Goal: Transaction & Acquisition: Purchase product/service

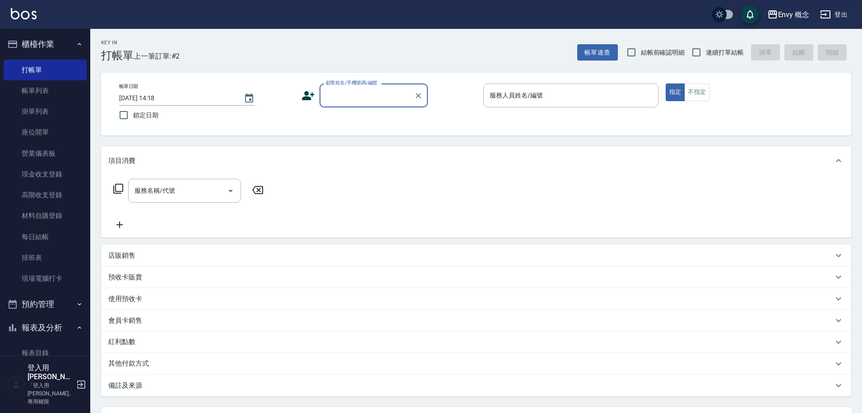
click at [354, 85] on label "顧客姓名/手機號碼/編號" at bounding box center [351, 82] width 51 height 7
click at [354, 88] on input "顧客姓名/手機號碼/編號" at bounding box center [367, 96] width 87 height 16
click at [358, 97] on input "顧客姓名/手機號碼/編號" at bounding box center [367, 96] width 87 height 16
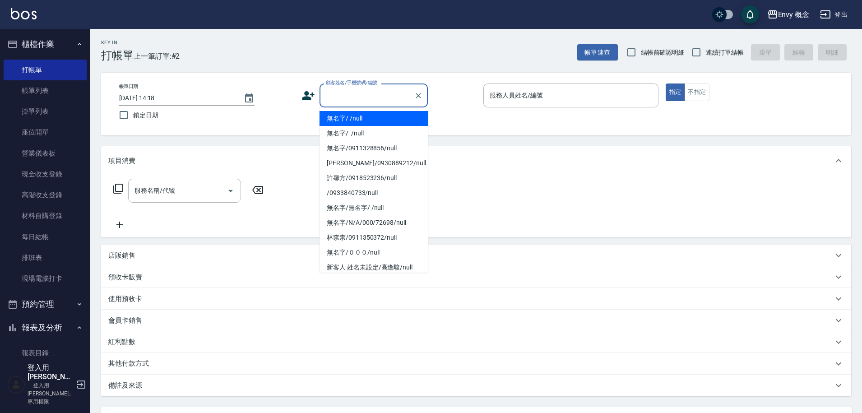
drag, startPoint x: 365, startPoint y: 125, endPoint x: 519, endPoint y: 99, distance: 156.0
click at [365, 124] on li "無名字/ /null" at bounding box center [374, 118] width 108 height 15
type input "無名字/ /null"
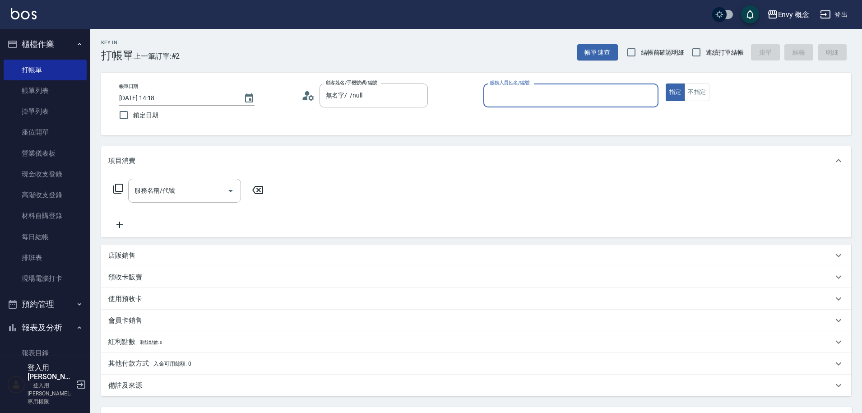
click at [520, 96] on input "服務人員姓名/編號" at bounding box center [570, 96] width 167 height 16
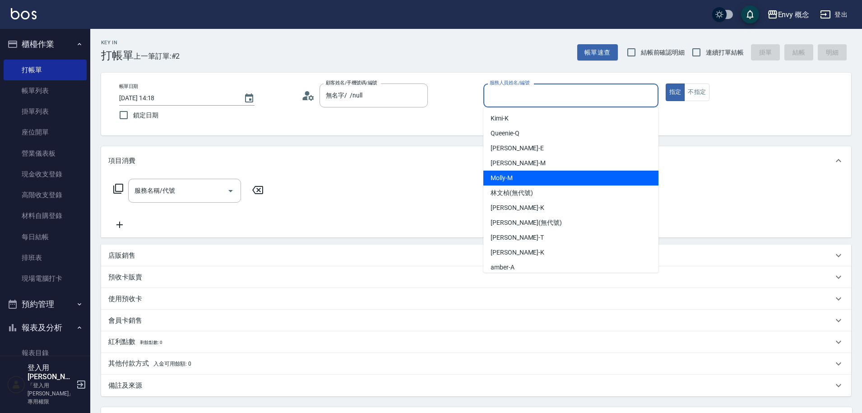
click at [538, 178] on div "[PERSON_NAME]" at bounding box center [570, 178] width 175 height 15
type input "[PERSON_NAME]"
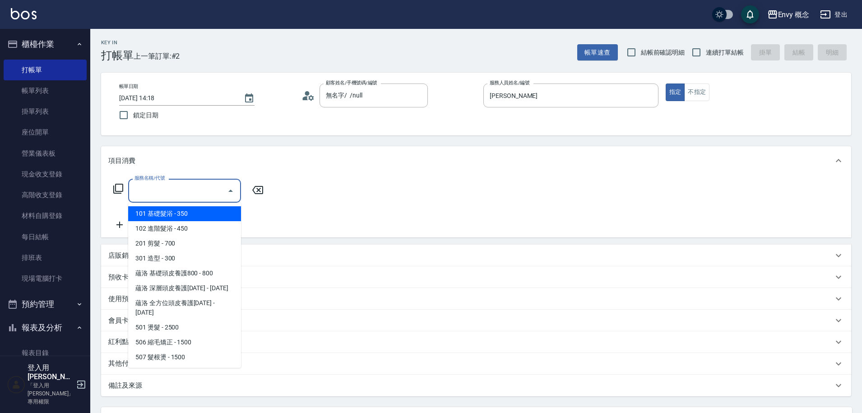
click at [153, 188] on div "服務名稱/代號 服務名稱/代號" at bounding box center [184, 191] width 113 height 24
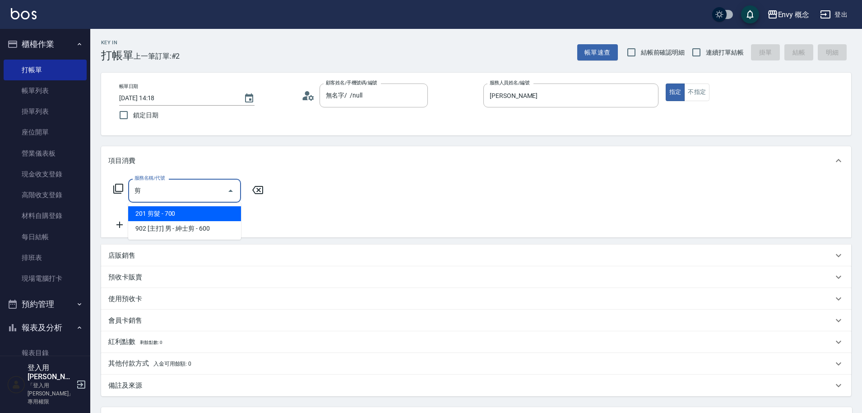
click at [174, 214] on span "201 剪髮 - 700" at bounding box center [184, 213] width 113 height 15
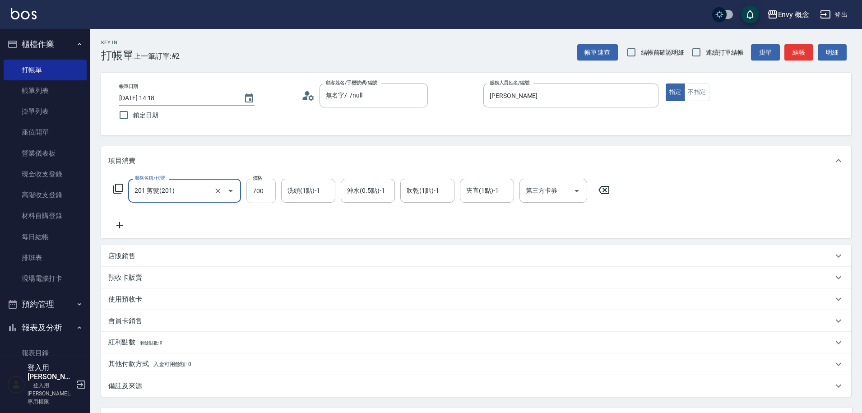
type input "201 剪髮(201)"
click at [265, 193] on input "700" at bounding box center [260, 191] width 29 height 24
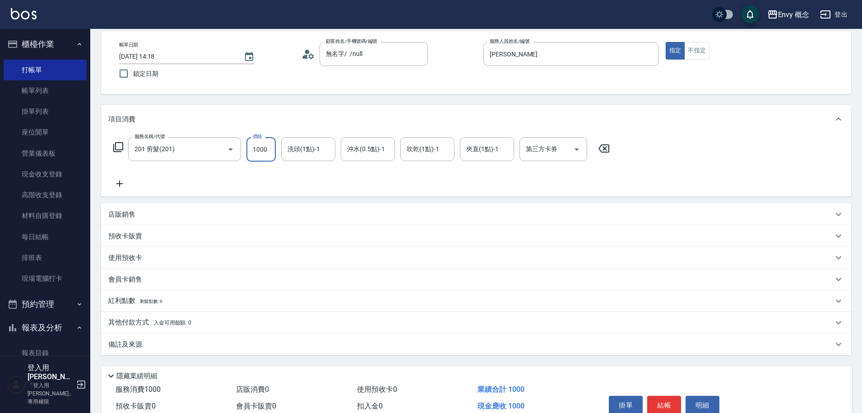
scroll to position [86, 0]
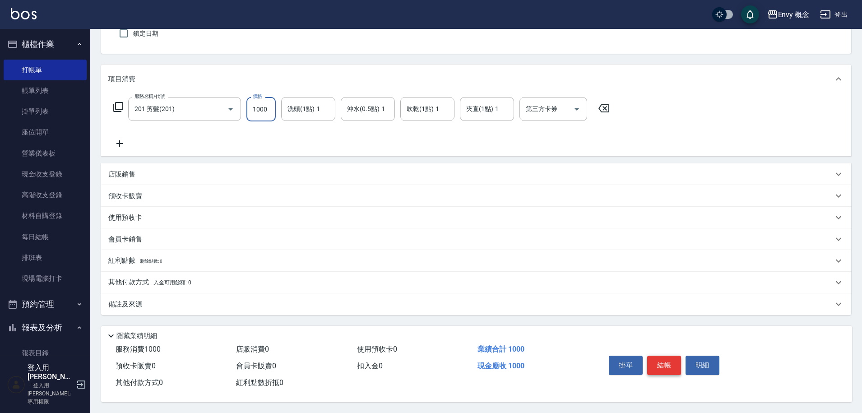
type input "1000"
click at [667, 364] on button "結帳" at bounding box center [664, 365] width 34 height 19
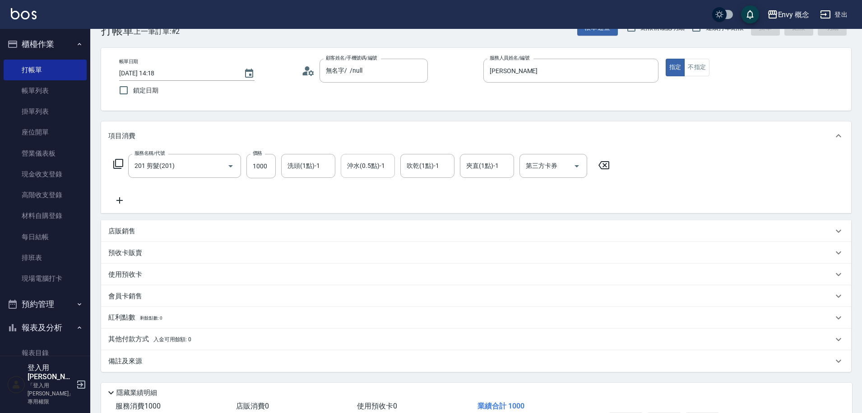
scroll to position [0, 0]
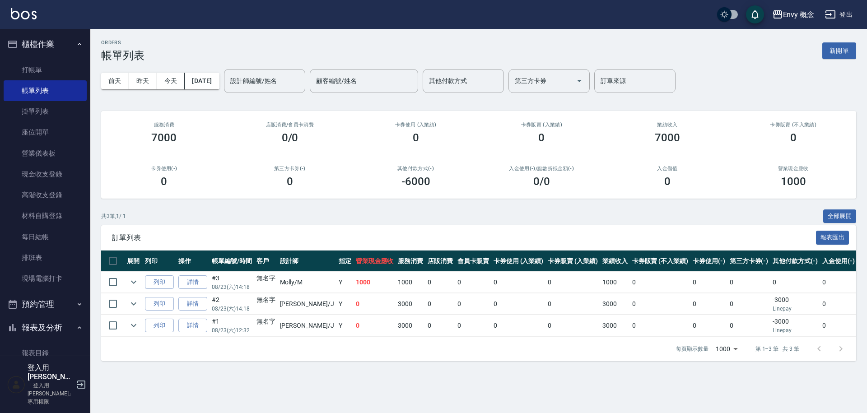
click at [42, 68] on link "打帳單" at bounding box center [45, 70] width 83 height 21
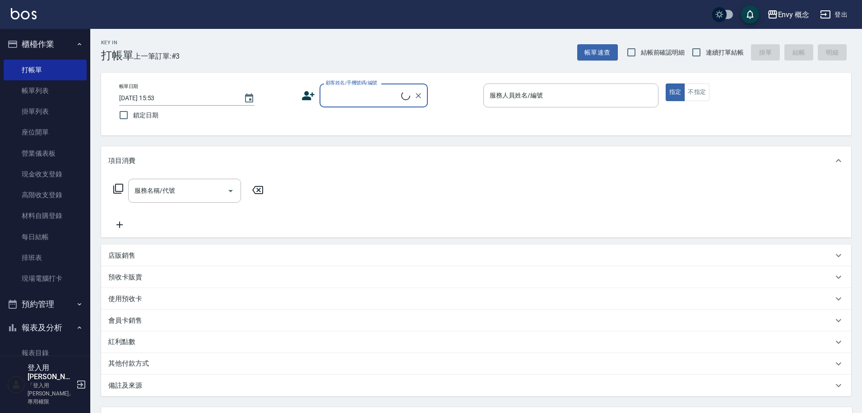
click at [336, 95] on input "顧客姓名/手機號碼/編號" at bounding box center [363, 96] width 78 height 16
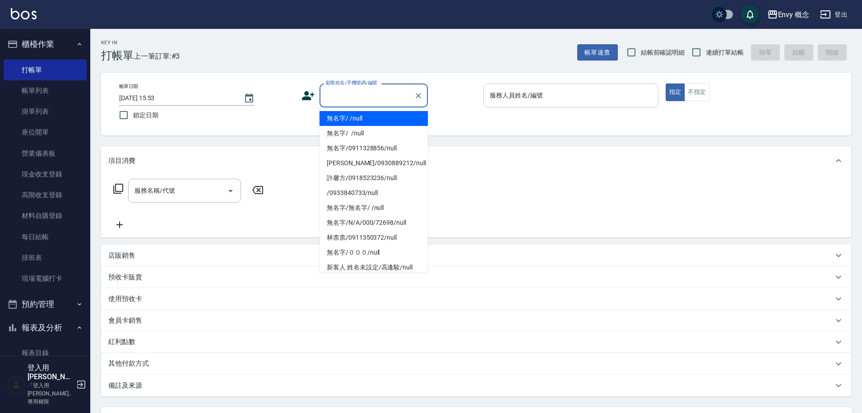
drag, startPoint x: 345, startPoint y: 112, endPoint x: 525, endPoint y: 104, distance: 180.3
click at [345, 113] on li "無名字/ /null" at bounding box center [374, 118] width 108 height 15
type input "無名字/ /null"
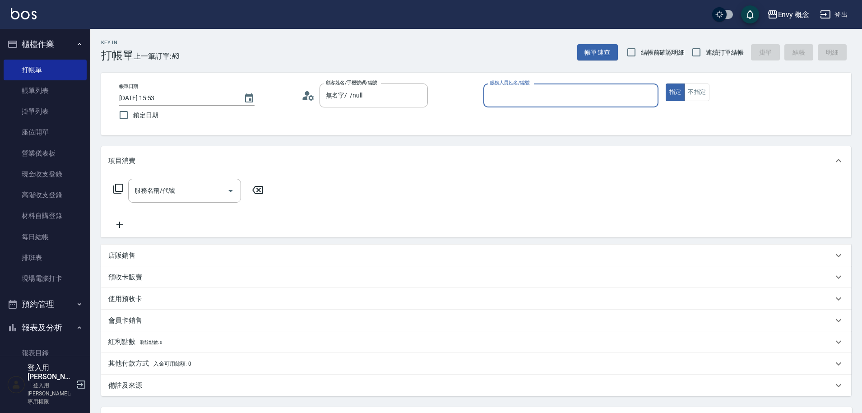
click at [525, 97] on input "服務人員姓名/編號" at bounding box center [570, 96] width 167 height 16
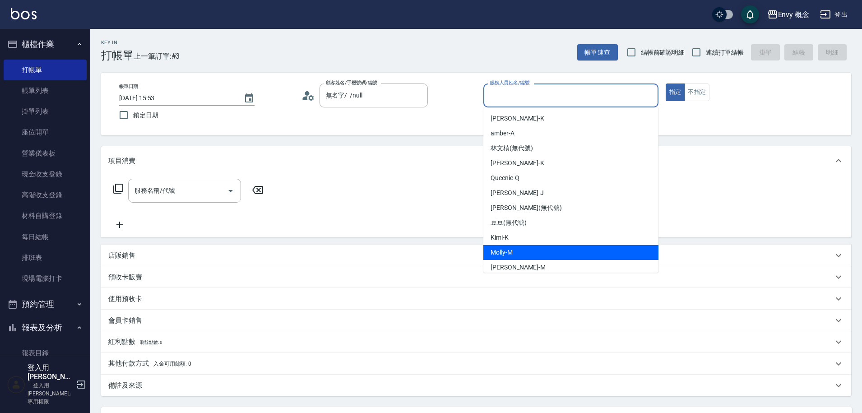
click at [538, 252] on div "[PERSON_NAME]" at bounding box center [570, 252] width 175 height 15
type input "[PERSON_NAME]"
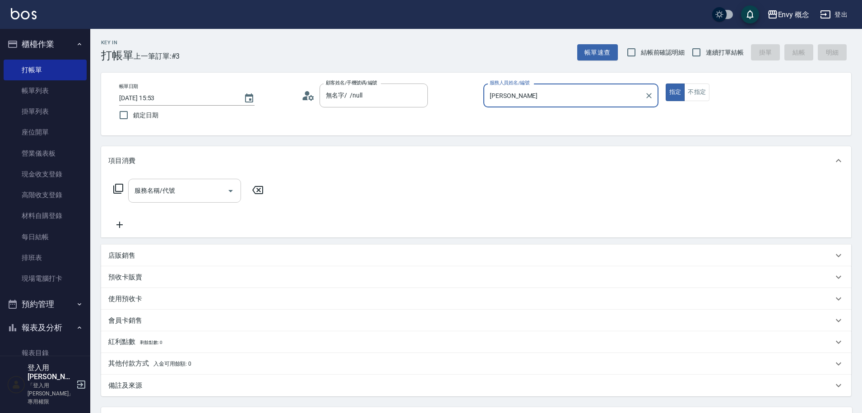
click at [193, 200] on div "服務名稱/代號" at bounding box center [184, 191] width 113 height 24
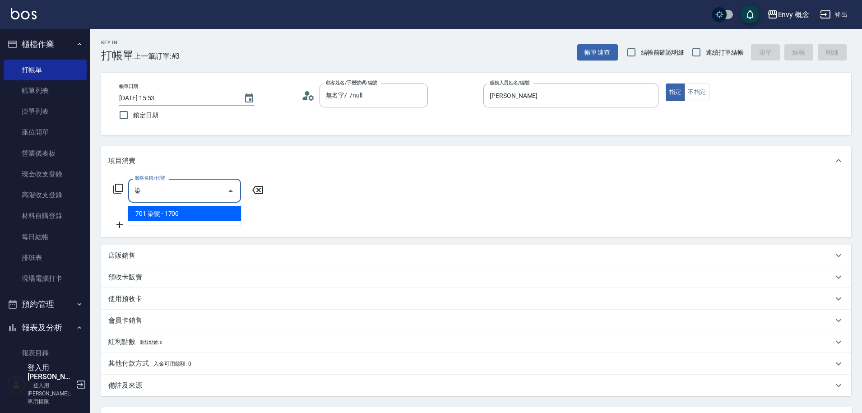
click at [201, 209] on span "701 染髮 - 1700" at bounding box center [184, 213] width 113 height 15
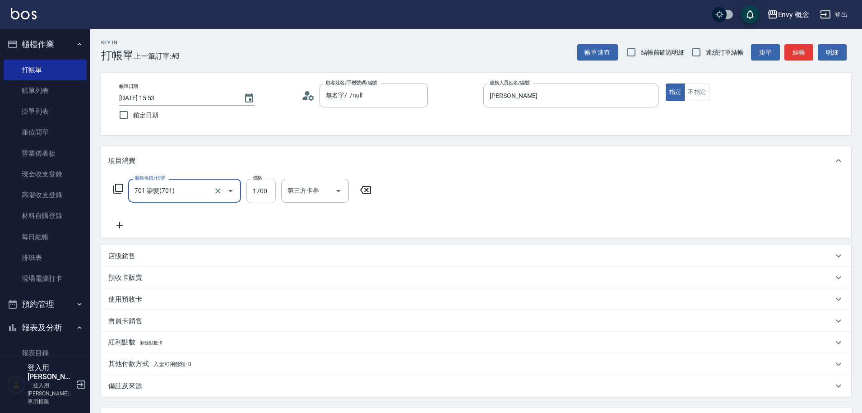
type input "701 染髮(701)"
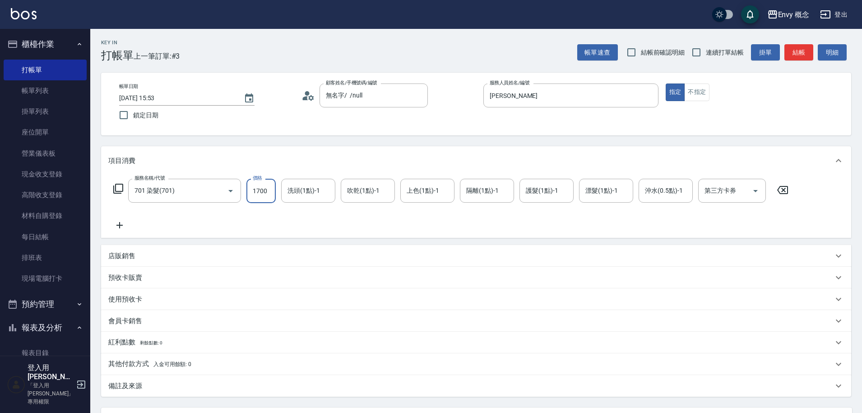
click at [268, 195] on input "1700" at bounding box center [260, 191] width 29 height 24
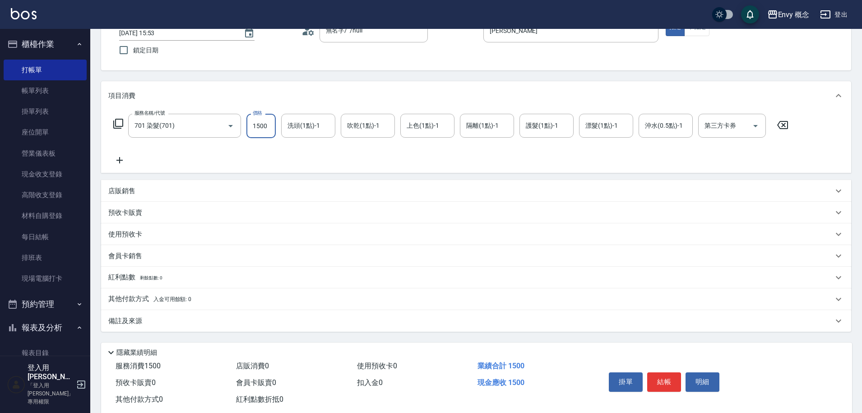
scroll to position [86, 0]
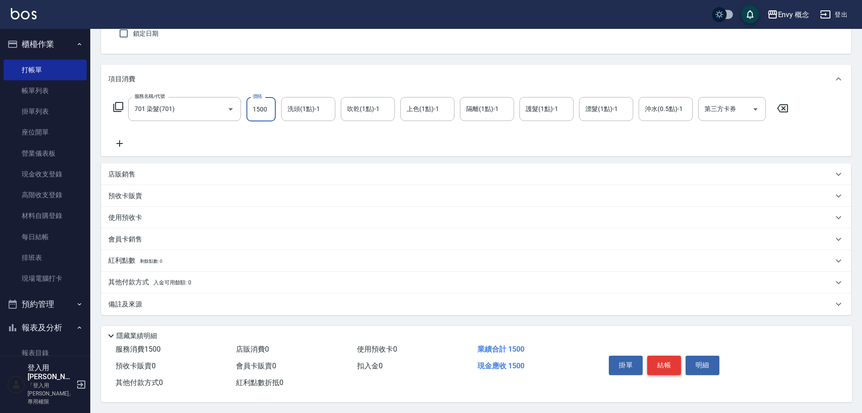
type input "1500"
click at [672, 359] on button "結帳" at bounding box center [664, 365] width 34 height 19
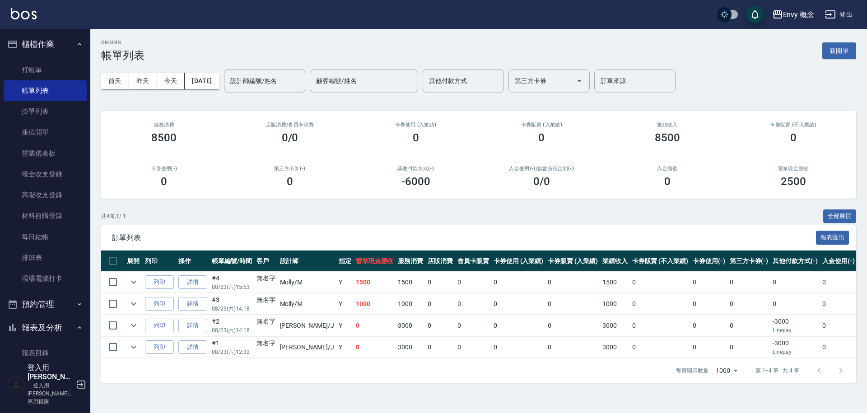
drag, startPoint x: 39, startPoint y: 69, endPoint x: 215, endPoint y: 102, distance: 178.8
click at [40, 69] on link "打帳單" at bounding box center [45, 70] width 83 height 21
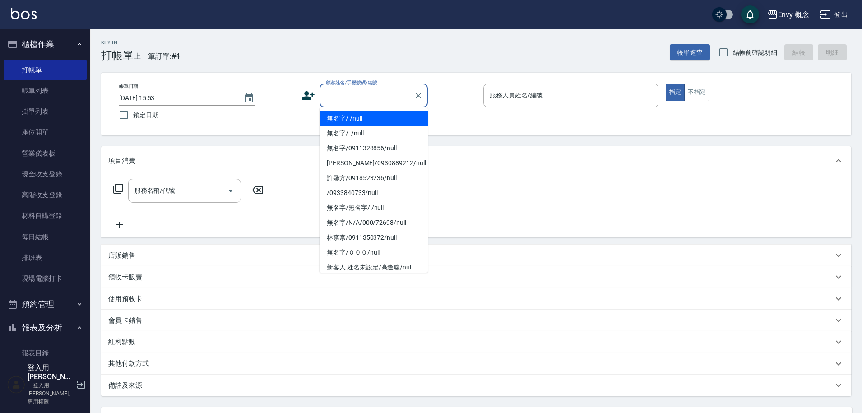
click at [337, 94] on input "顧客姓名/手機號碼/編號" at bounding box center [367, 96] width 87 height 16
click at [342, 117] on li "無名字/ /null" at bounding box center [374, 118] width 108 height 15
type input "無名字/ /null"
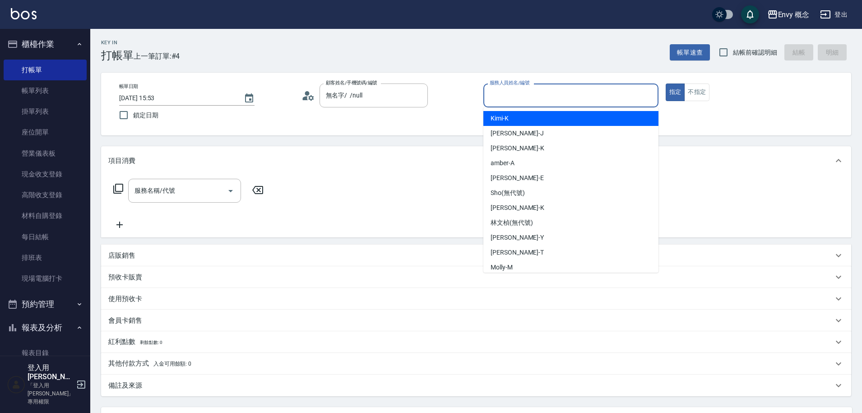
drag, startPoint x: 508, startPoint y: 90, endPoint x: 519, endPoint y: 119, distance: 30.3
click at [508, 90] on input "服務人員姓名/編號" at bounding box center [570, 96] width 167 height 16
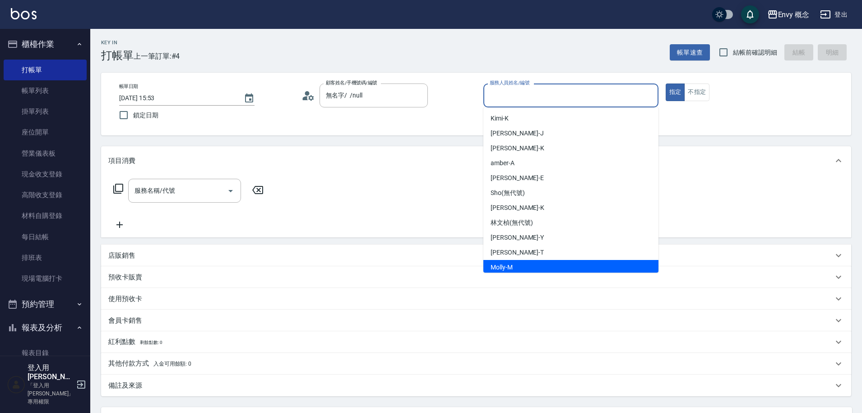
click at [529, 262] on div "[PERSON_NAME]" at bounding box center [570, 267] width 175 height 15
type input "[PERSON_NAME]"
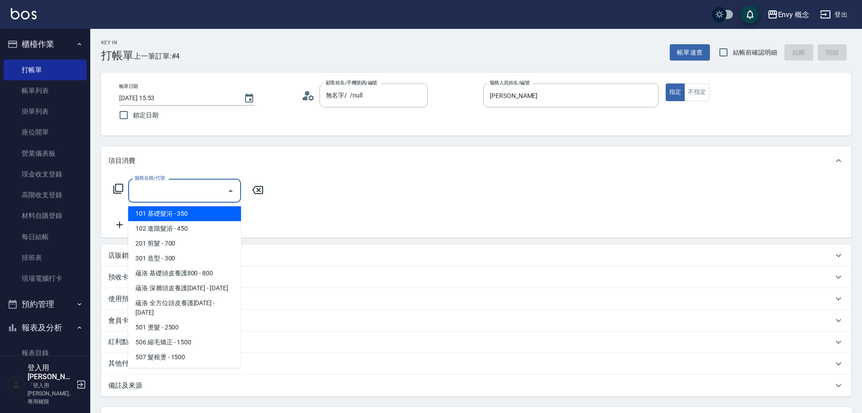
click at [201, 184] on input "服務名稱/代號" at bounding box center [177, 191] width 91 height 16
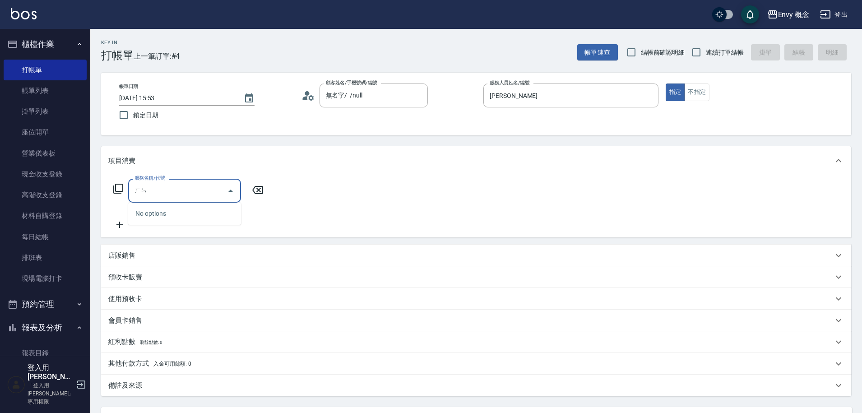
type input "噷"
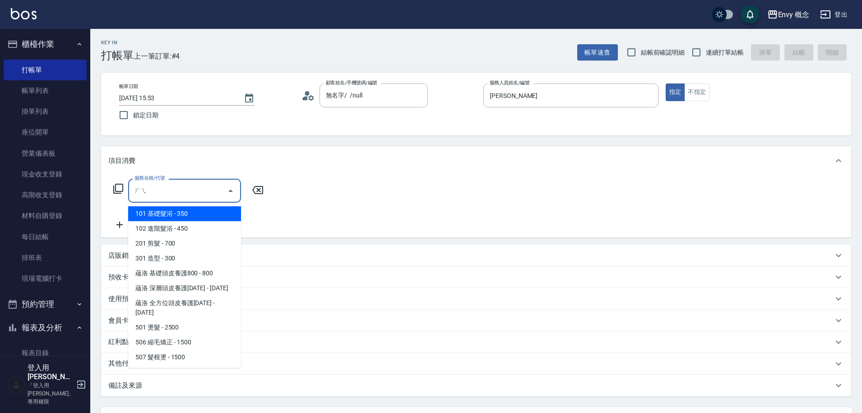
type input "黑"
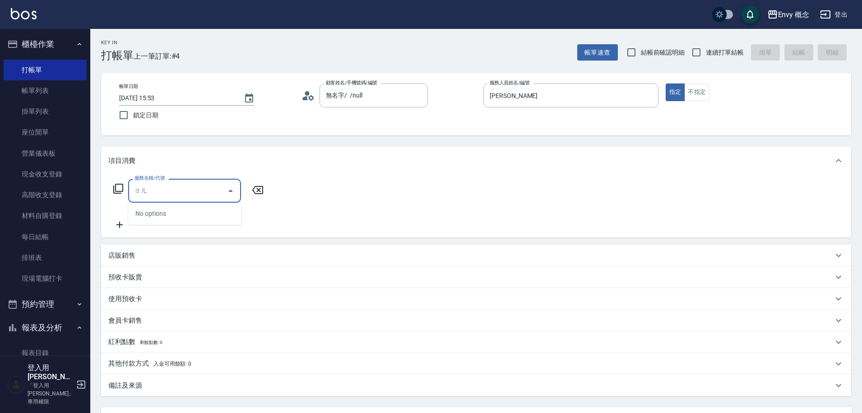
type input "ㄖ"
drag, startPoint x: 198, startPoint y: 216, endPoint x: 241, endPoint y: 192, distance: 49.5
click at [198, 215] on span "701 染髮 - 1700" at bounding box center [184, 213] width 113 height 15
type input "701 染髮(701)"
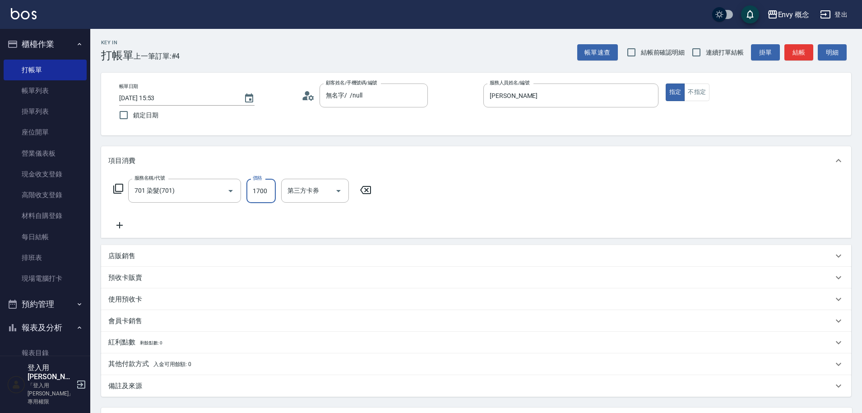
click at [267, 192] on input "1700" at bounding box center [260, 191] width 29 height 24
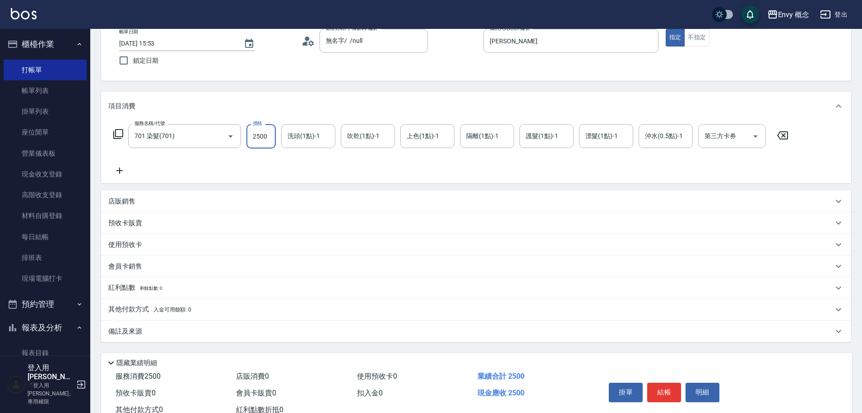
scroll to position [86, 0]
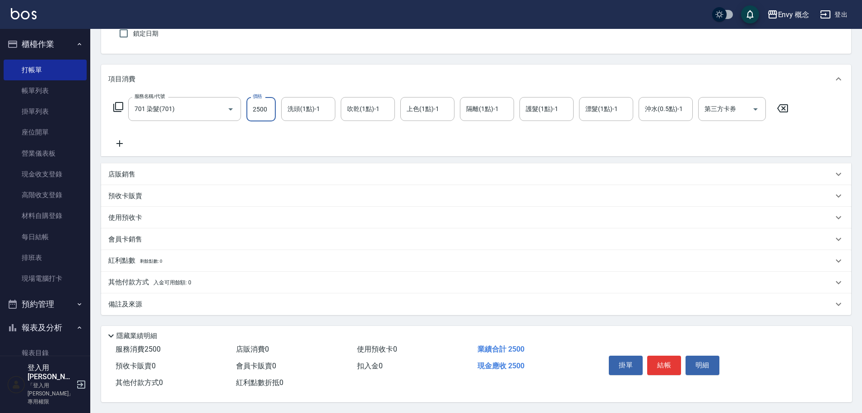
type input "2500"
click at [176, 272] on div "其他付款方式 入金可用餘額: 0 其他付款方式 其他付款方式 入金剩餘： 0元 0 ​ 整筆扣入金 0元 異動入金" at bounding box center [476, 283] width 750 height 22
click at [183, 281] on span "入金可用餘額: 0" at bounding box center [172, 282] width 38 height 6
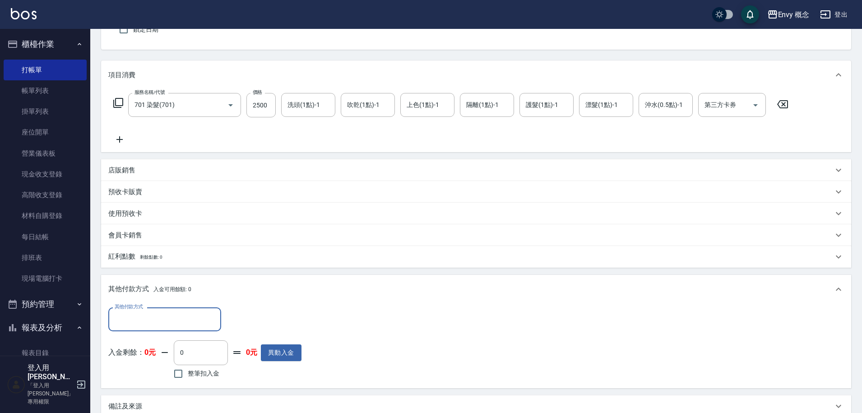
scroll to position [0, 0]
click at [177, 319] on input "其他付款方式" at bounding box center [164, 319] width 105 height 16
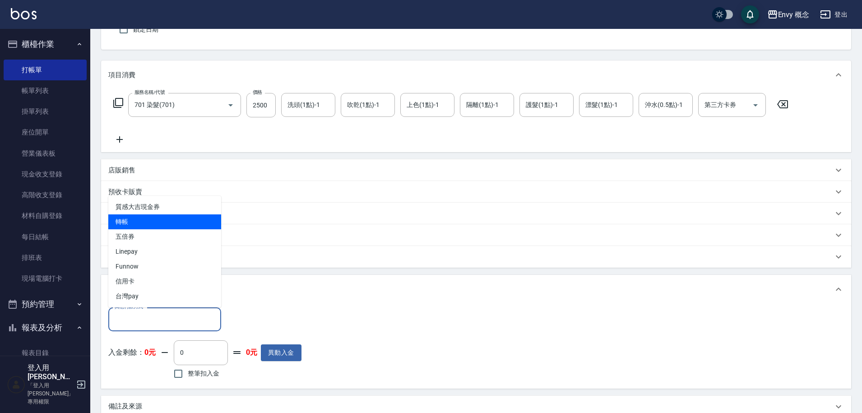
click at [172, 220] on span "轉帳" at bounding box center [164, 221] width 113 height 15
type input "轉帳"
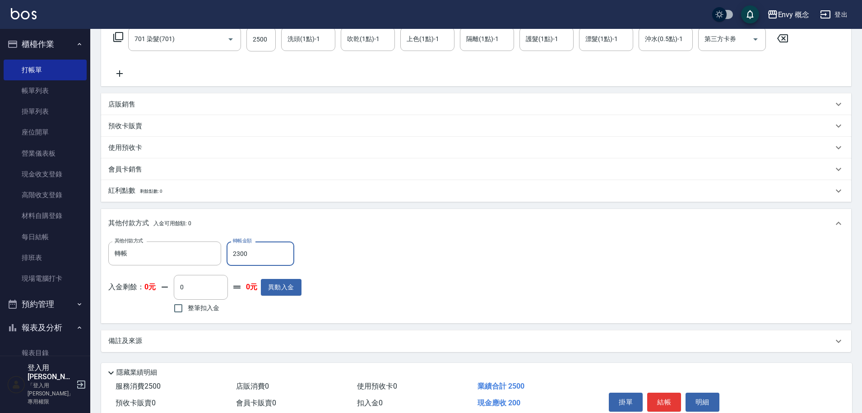
scroll to position [193, 0]
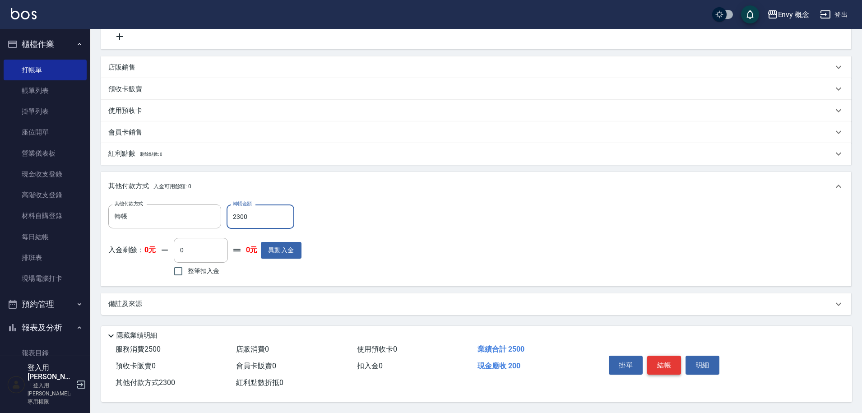
type input "2300"
click at [665, 362] on button "結帳" at bounding box center [664, 365] width 34 height 19
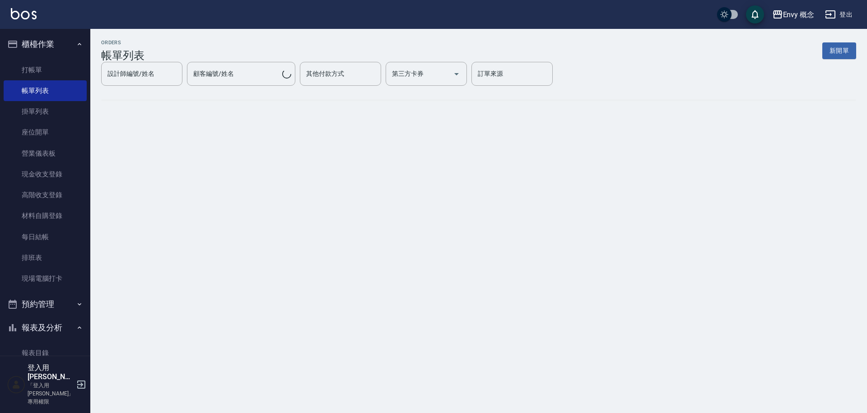
click at [56, 71] on link "打帳單" at bounding box center [45, 70] width 83 height 21
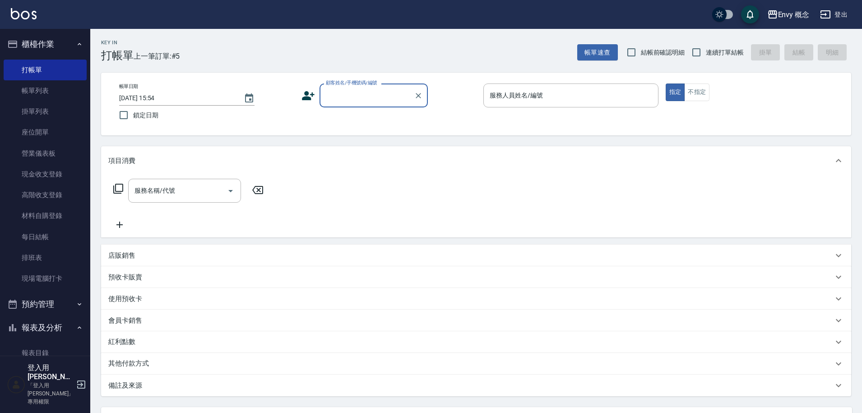
drag, startPoint x: 342, startPoint y: 95, endPoint x: 336, endPoint y: 93, distance: 5.6
click at [336, 93] on input "顧客姓名/手機號碼/編號" at bounding box center [367, 96] width 87 height 16
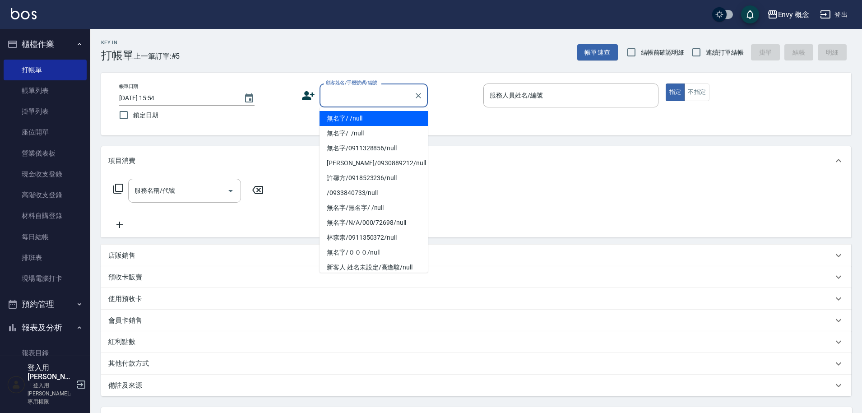
click at [347, 114] on li "無名字/ /null" at bounding box center [374, 118] width 108 height 15
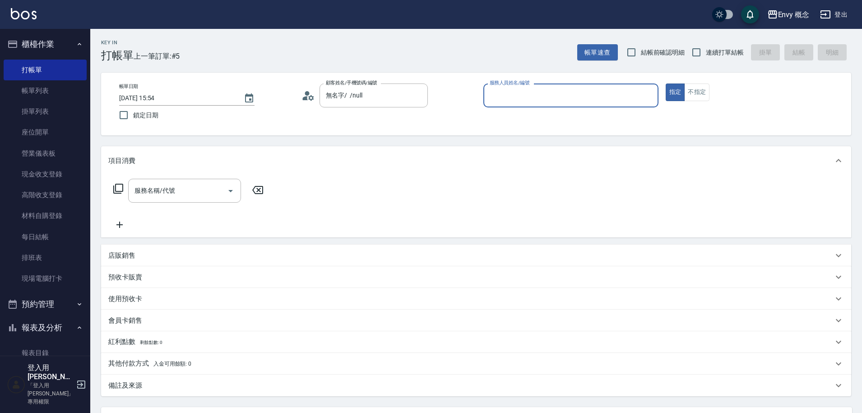
type input "無名字/ /null"
click at [524, 98] on input "服務人員姓名/編號" at bounding box center [570, 96] width 167 height 16
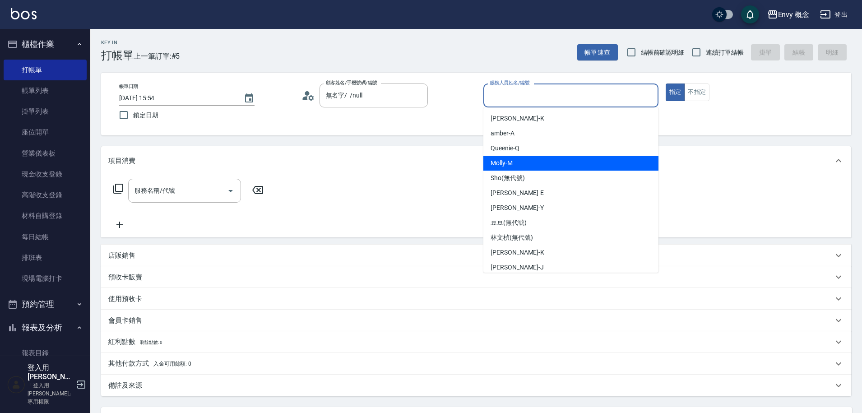
click at [529, 163] on div "[PERSON_NAME]" at bounding box center [570, 163] width 175 height 15
type input "[PERSON_NAME]"
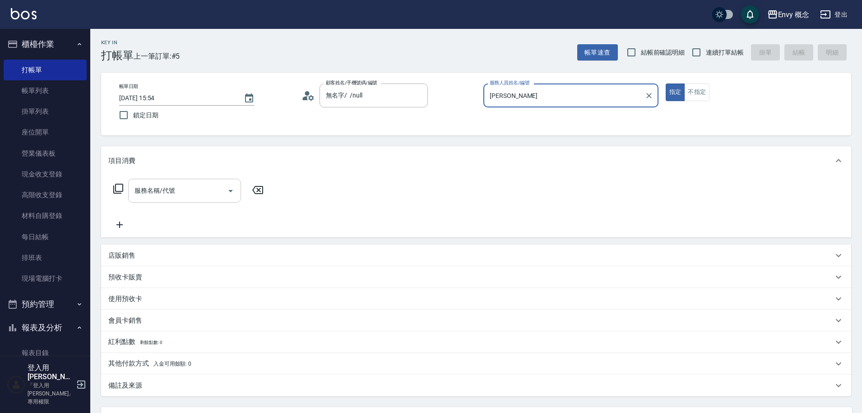
click at [193, 189] on input "服務名稱/代號" at bounding box center [177, 191] width 91 height 16
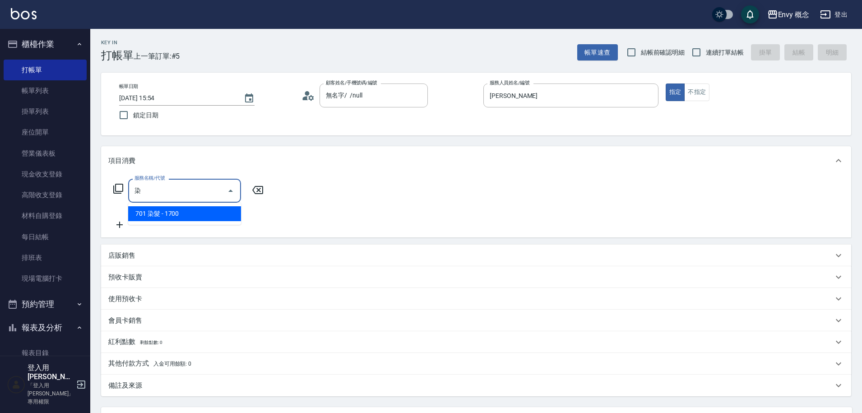
click at [191, 210] on span "701 染髮 - 1700" at bounding box center [184, 213] width 113 height 15
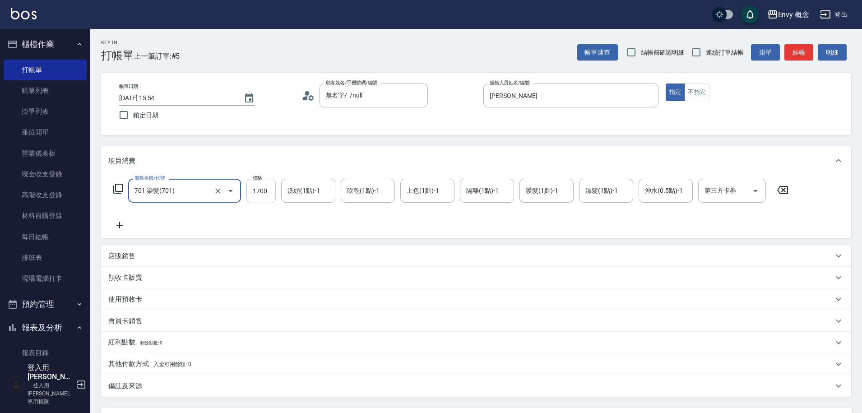
type input "701 染髮(701)"
click at [260, 186] on input "1700" at bounding box center [260, 191] width 29 height 24
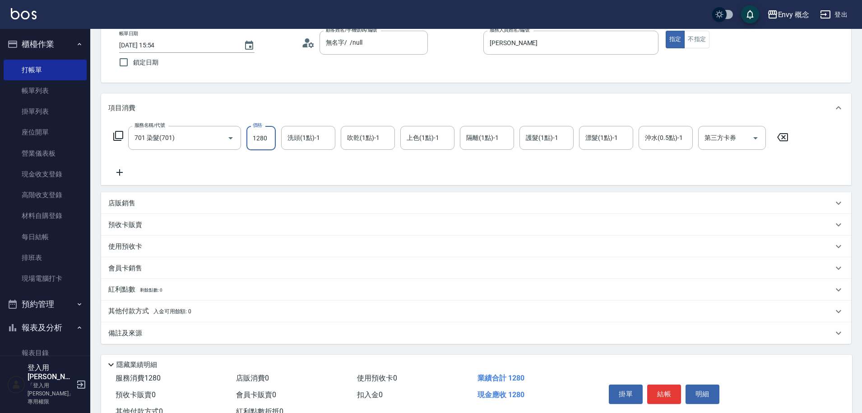
scroll to position [86, 0]
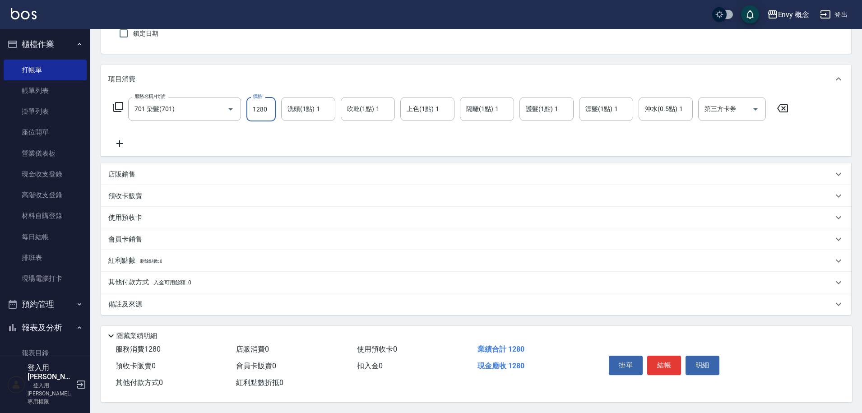
type input "1280"
click at [200, 272] on div "其他付款方式 入金可用餘額: 0" at bounding box center [476, 283] width 750 height 22
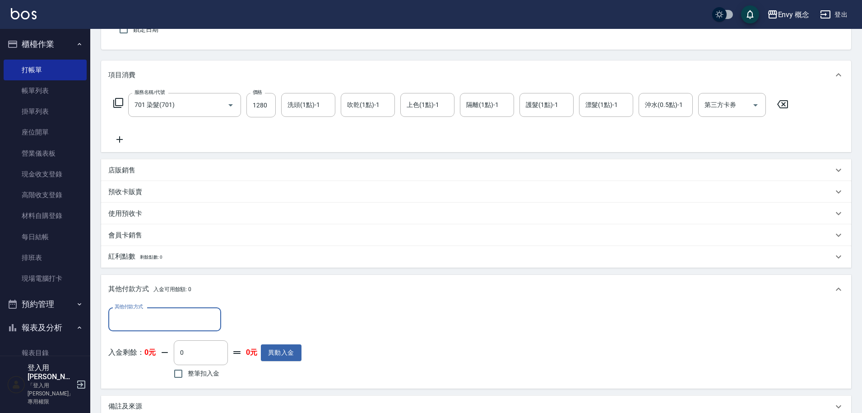
scroll to position [0, 0]
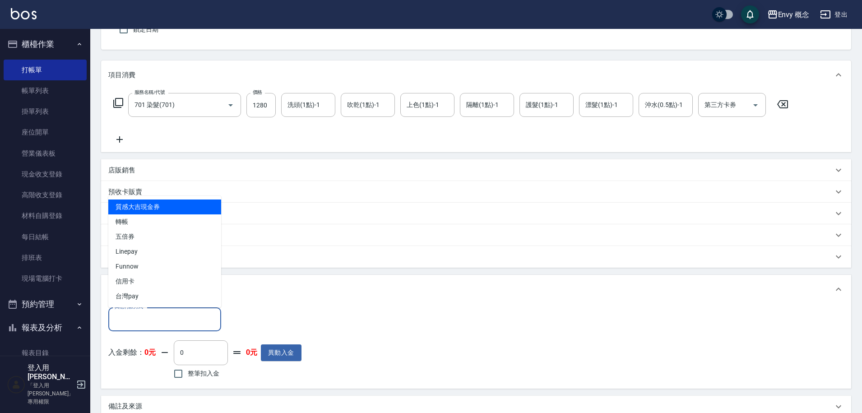
click at [204, 315] on input "其他付款方式" at bounding box center [164, 319] width 105 height 16
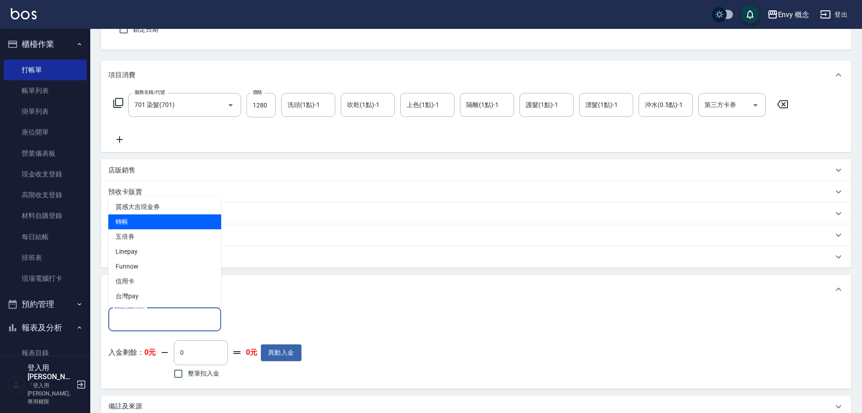
click at [178, 217] on span "轉帳" at bounding box center [164, 221] width 113 height 15
type input "轉帳"
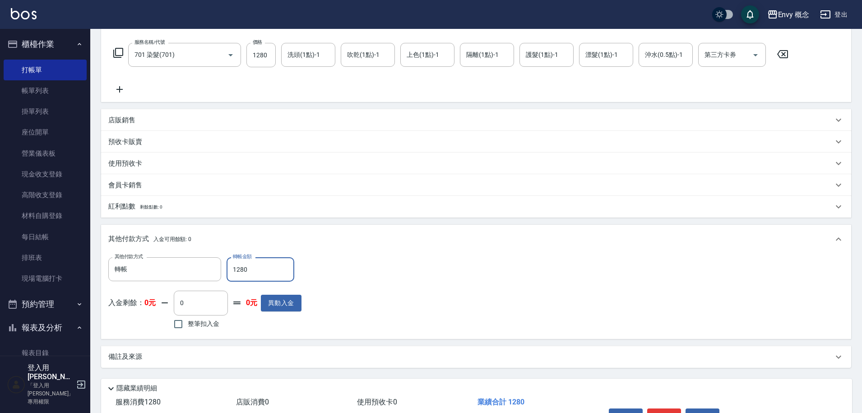
scroll to position [193, 0]
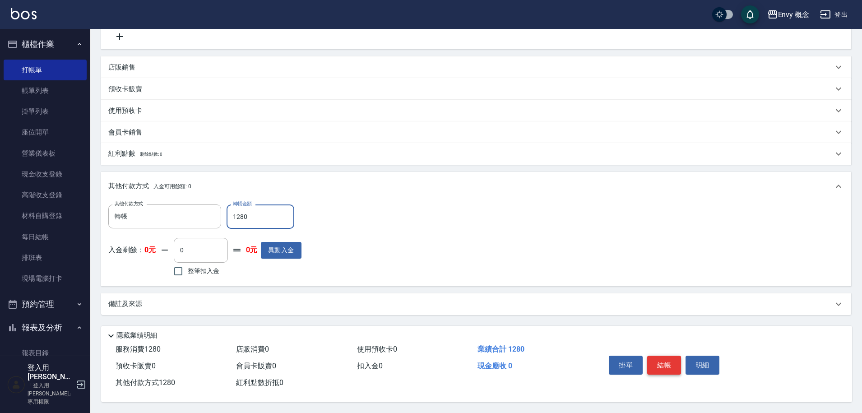
type input "1280"
click at [660, 361] on button "結帳" at bounding box center [664, 365] width 34 height 19
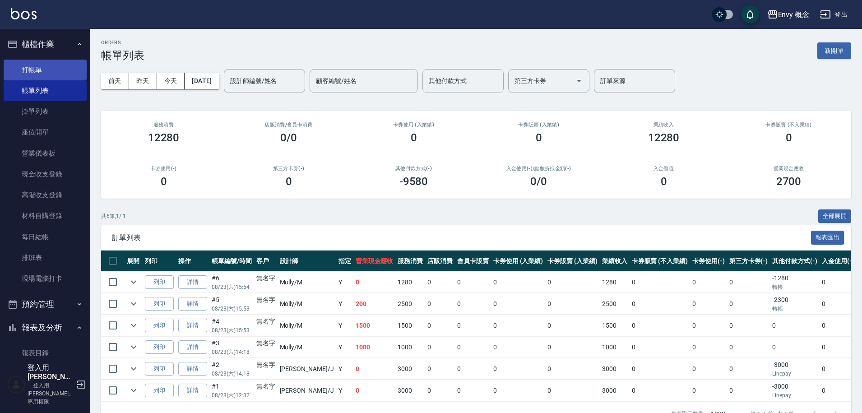
click at [48, 66] on link "打帳單" at bounding box center [45, 70] width 83 height 21
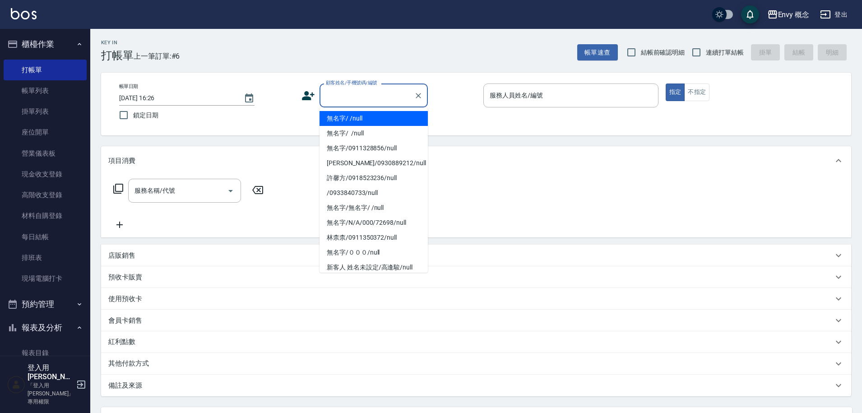
click at [369, 95] on input "顧客姓名/手機號碼/編號" at bounding box center [367, 96] width 87 height 16
click at [374, 115] on li "無名字/ /null" at bounding box center [374, 118] width 108 height 15
type input "無名字/ /null"
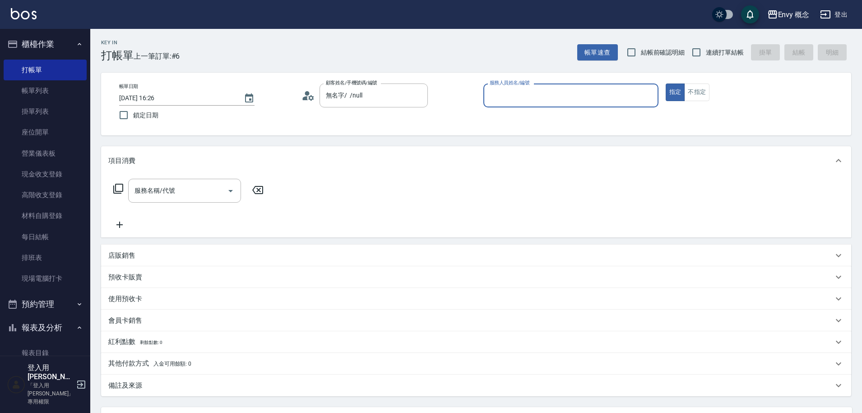
click at [537, 95] on input "服務人員姓名/編號" at bounding box center [570, 96] width 167 height 16
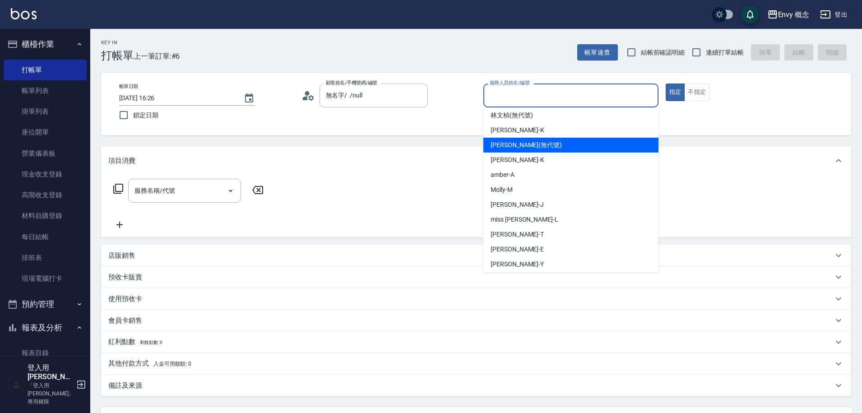
scroll to position [80, 0]
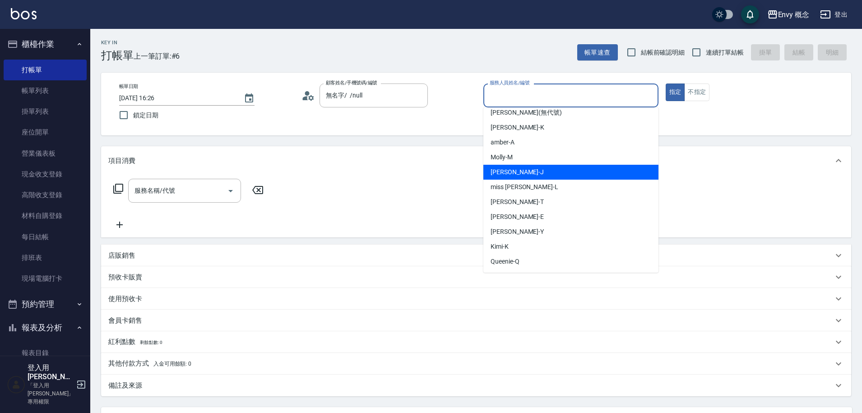
click at [509, 167] on div "[PERSON_NAME]" at bounding box center [570, 172] width 175 height 15
type input "[PERSON_NAME]"
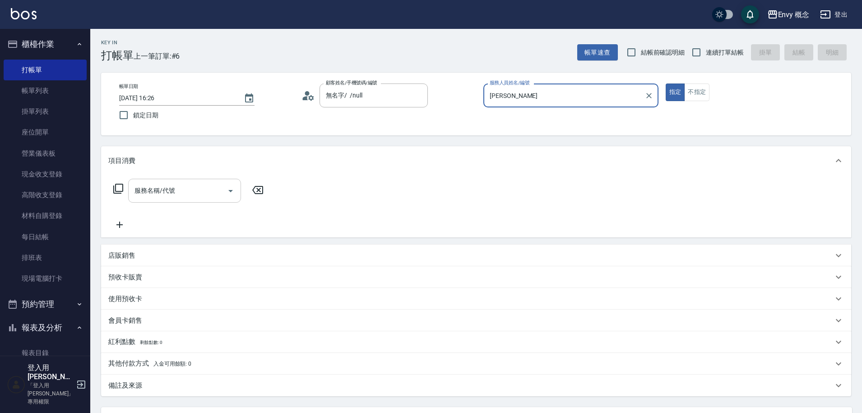
click at [191, 188] on input "服務名稱/代號" at bounding box center [177, 191] width 91 height 16
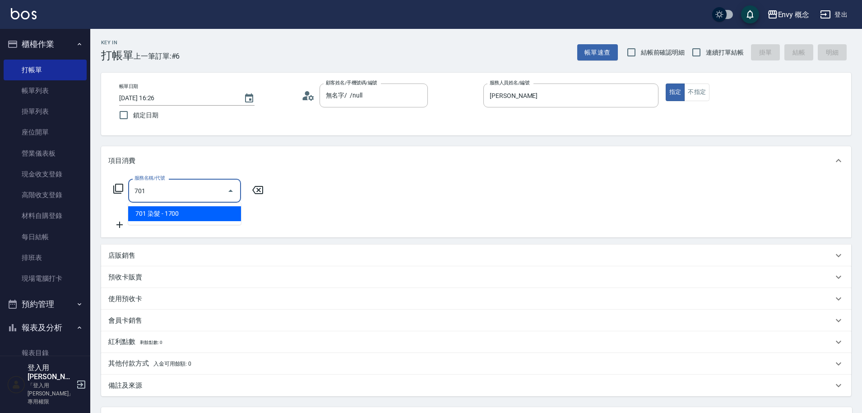
type input "701 染髮(701)"
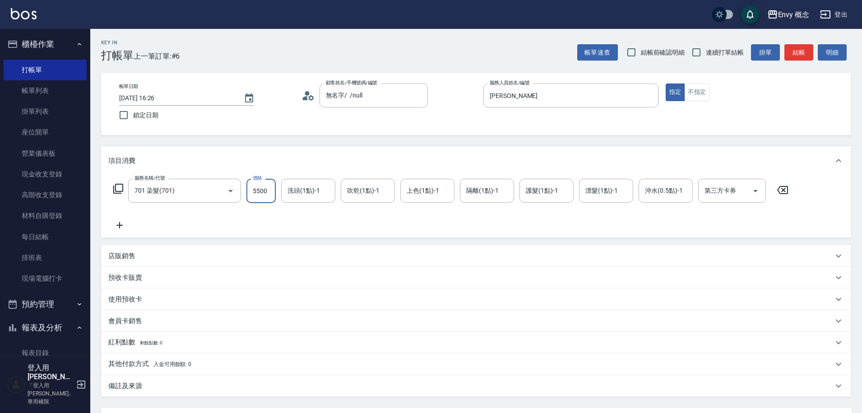
type input "5500"
click at [142, 360] on p "其他付款方式 入金可用餘額: 0" at bounding box center [149, 364] width 83 height 10
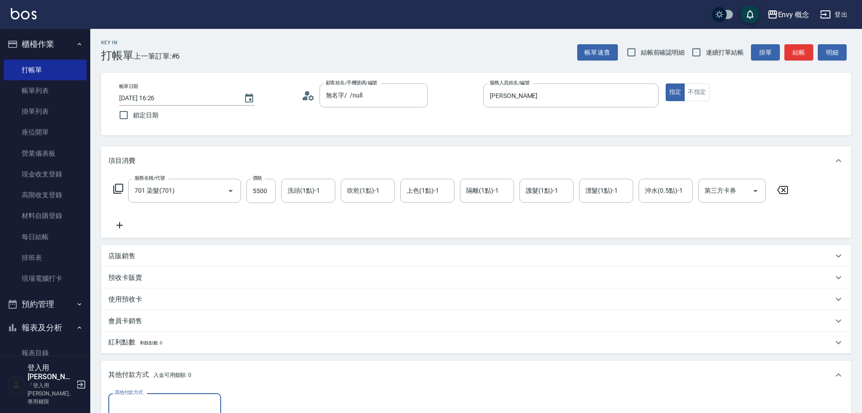
scroll to position [0, 0]
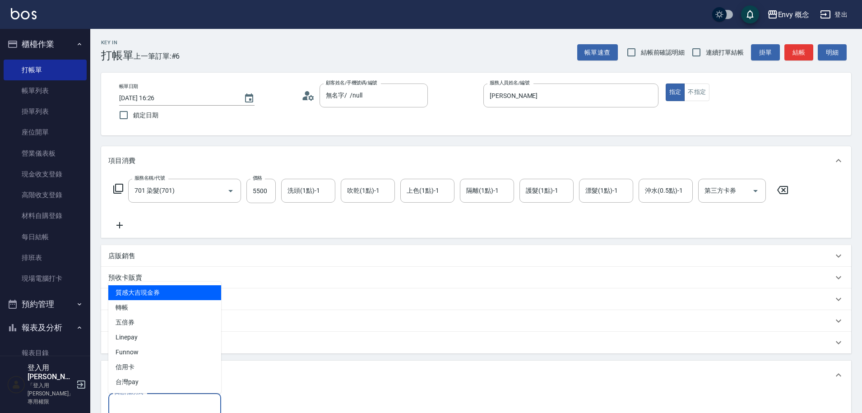
click at [130, 401] on input "其他付款方式" at bounding box center [164, 405] width 105 height 16
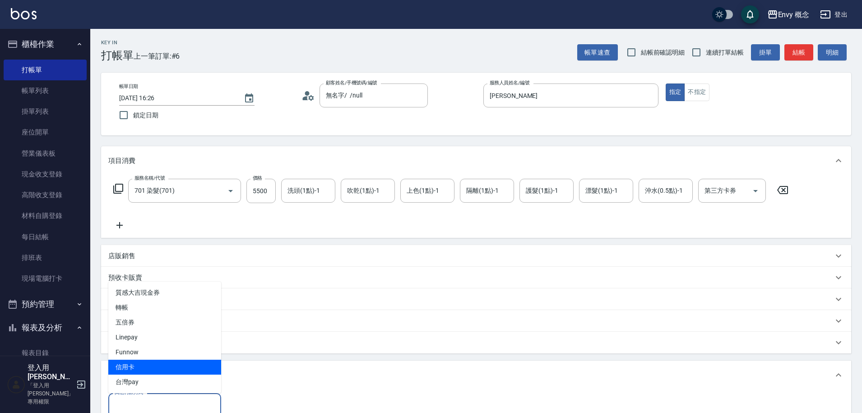
drag, startPoint x: 139, startPoint y: 368, endPoint x: 147, endPoint y: 364, distance: 8.7
click at [140, 369] on span "信用卡" at bounding box center [164, 367] width 113 height 15
type input "信用卡"
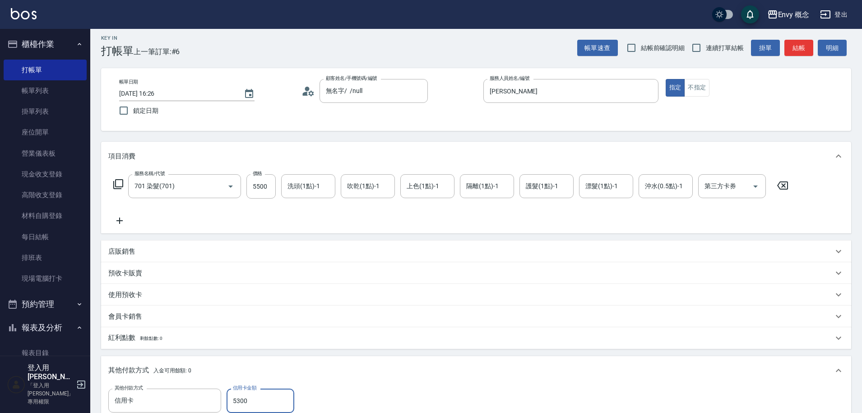
scroll to position [193, 0]
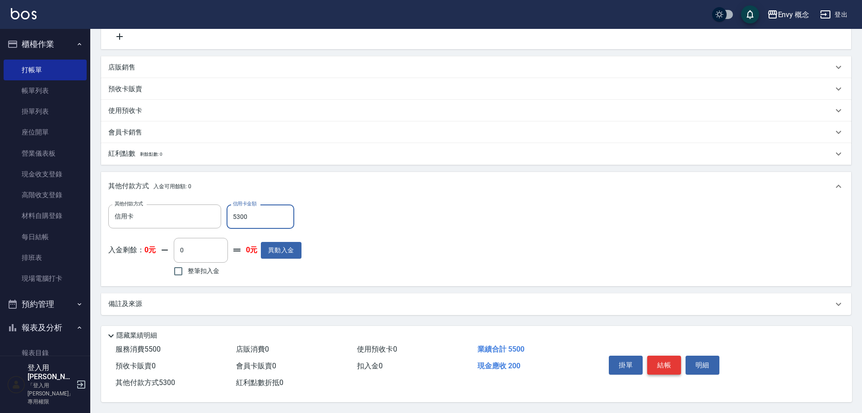
type input "5300"
click at [654, 366] on button "結帳" at bounding box center [664, 365] width 34 height 19
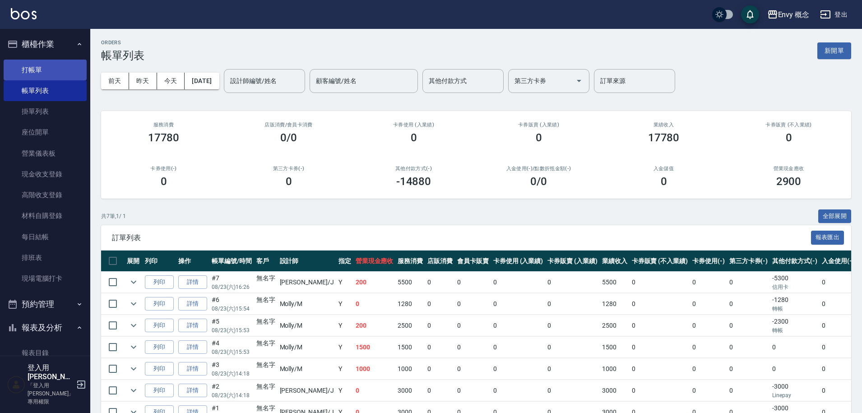
click at [47, 70] on link "打帳單" at bounding box center [45, 70] width 83 height 21
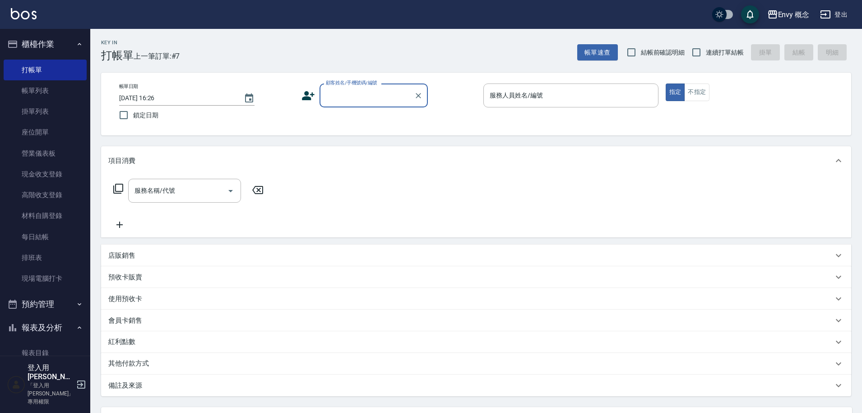
click at [379, 95] on input "顧客姓名/手機號碼/編號" at bounding box center [367, 96] width 87 height 16
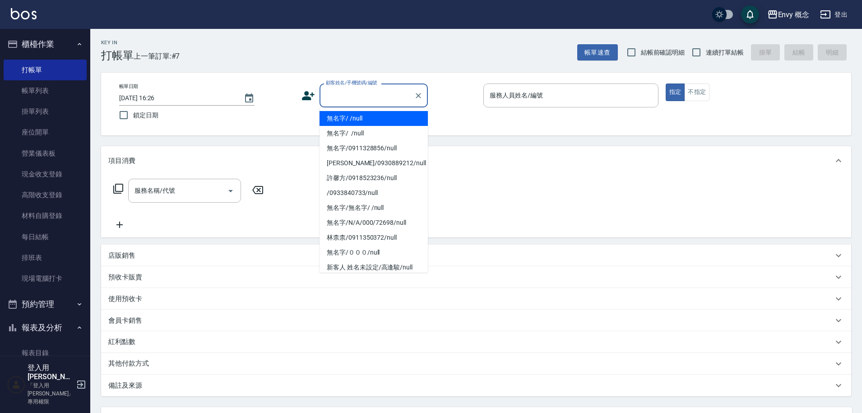
click at [381, 113] on li "無名字/ /null" at bounding box center [374, 118] width 108 height 15
type input "無名字/ /null"
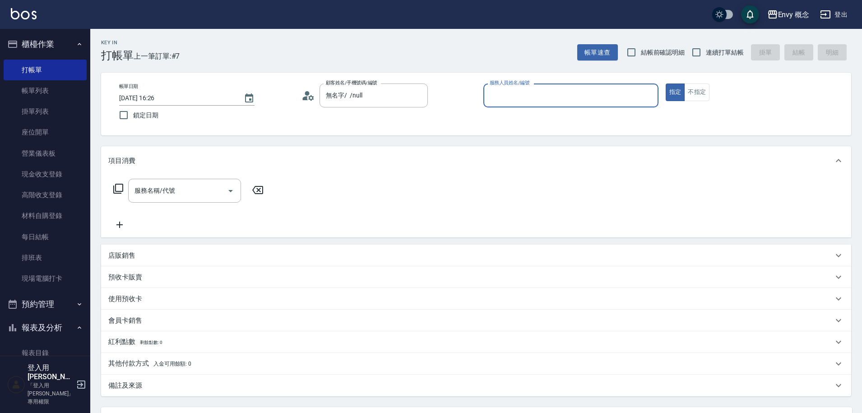
click at [514, 96] on input "服務人員姓名/編號" at bounding box center [570, 96] width 167 height 16
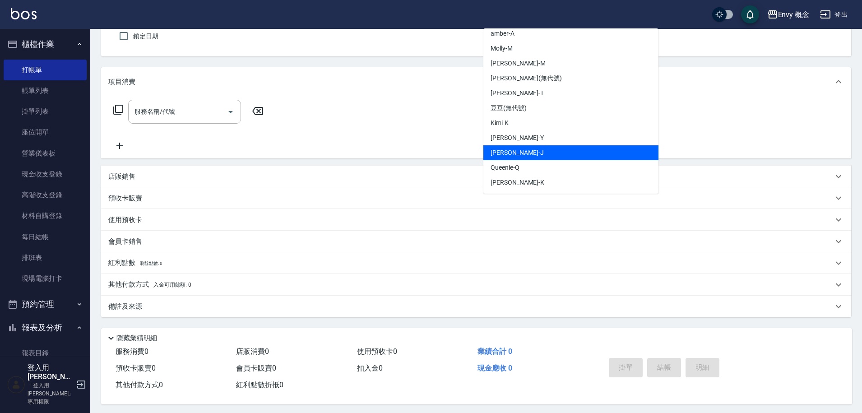
scroll to position [85, 0]
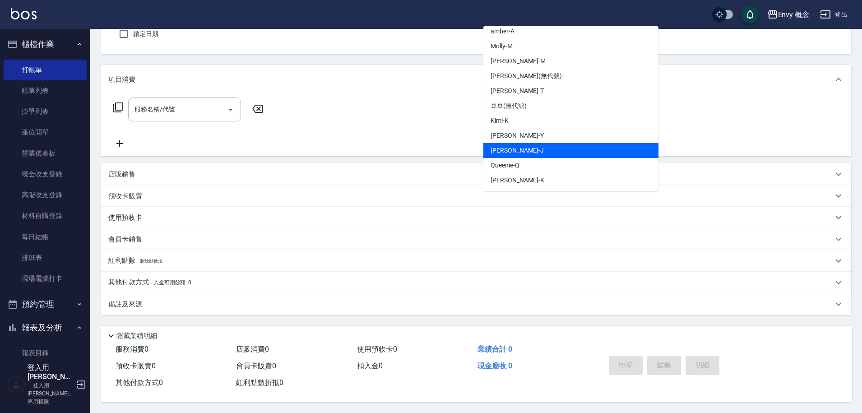
click at [511, 146] on span "[PERSON_NAME]" at bounding box center [517, 150] width 53 height 9
type input "[PERSON_NAME]"
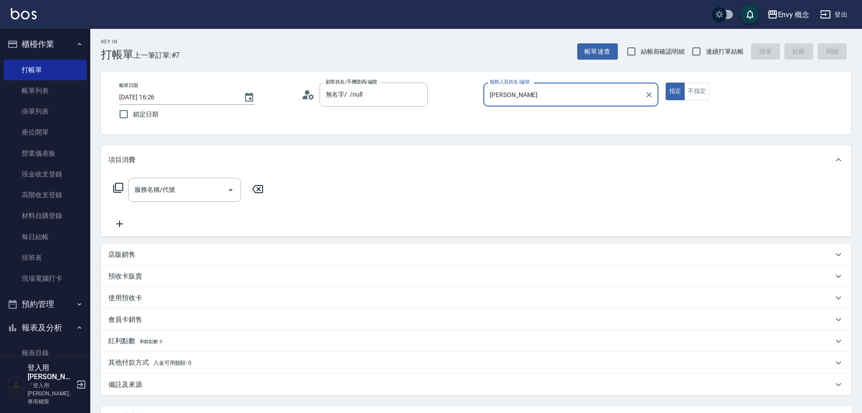
scroll to position [0, 0]
click at [194, 182] on div "服務名稱/代號" at bounding box center [184, 191] width 113 height 24
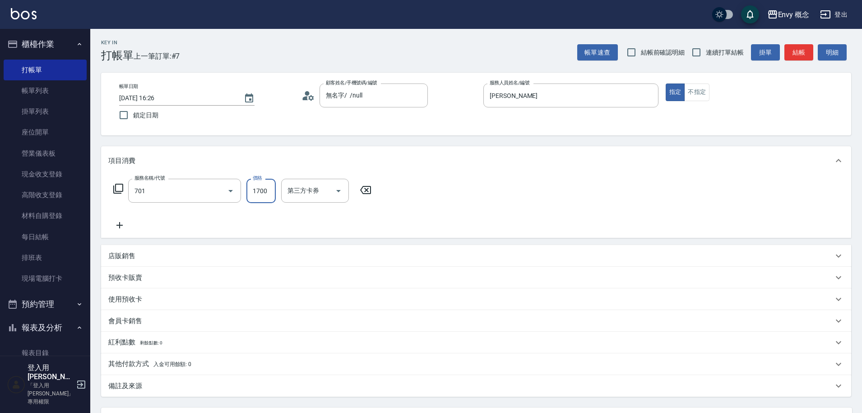
type input "701 染髮(701)"
type input "3000"
click at [171, 356] on div "其他付款方式 入金可用餘額: 0" at bounding box center [476, 364] width 750 height 22
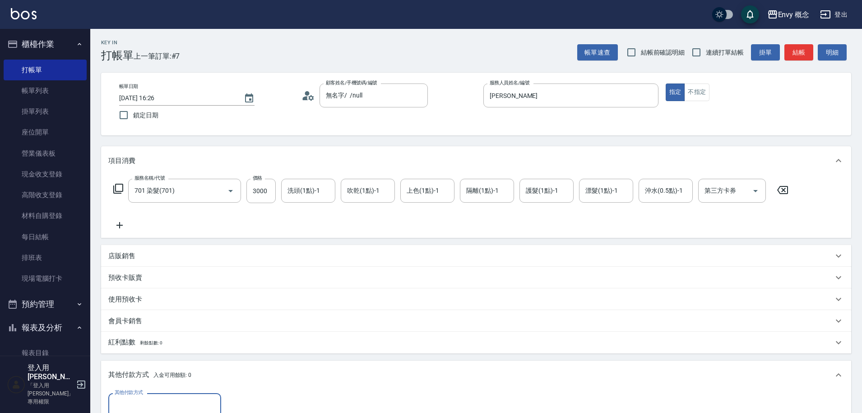
click at [175, 402] on input "其他付款方式" at bounding box center [164, 405] width 105 height 16
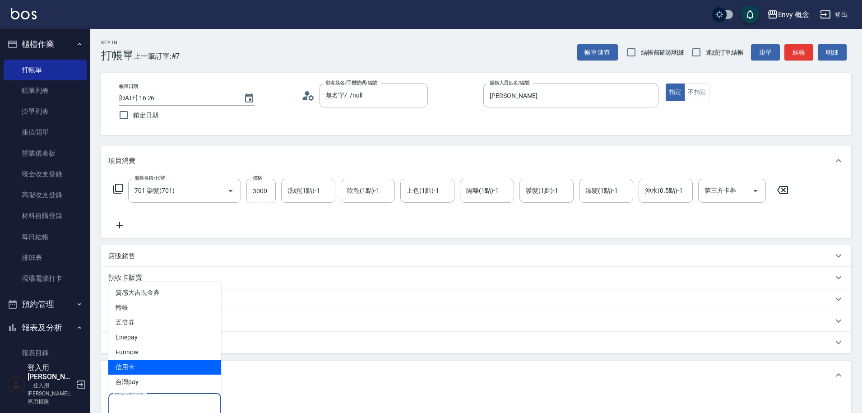
drag, startPoint x: 164, startPoint y: 339, endPoint x: 161, endPoint y: 364, distance: 25.0
click at [161, 364] on ul "質感大吉現金券 轉帳 五倍券 Linepay Funnow 信用卡 台灣pay" at bounding box center [164, 337] width 113 height 111
click at [161, 364] on span "信用卡" at bounding box center [164, 367] width 113 height 15
type input "信用卡"
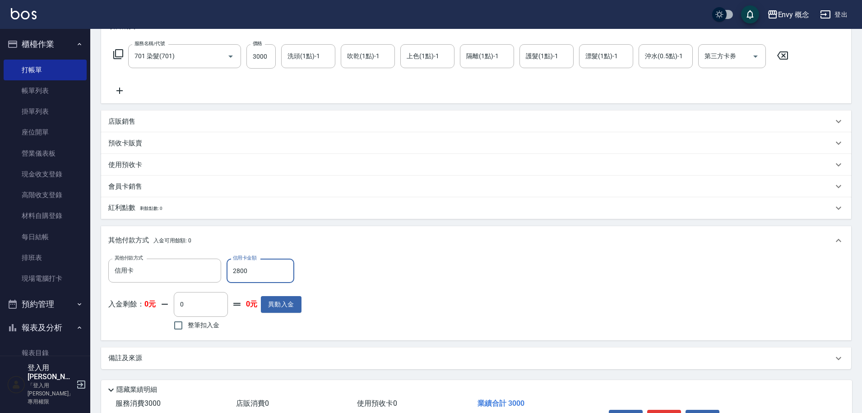
scroll to position [193, 0]
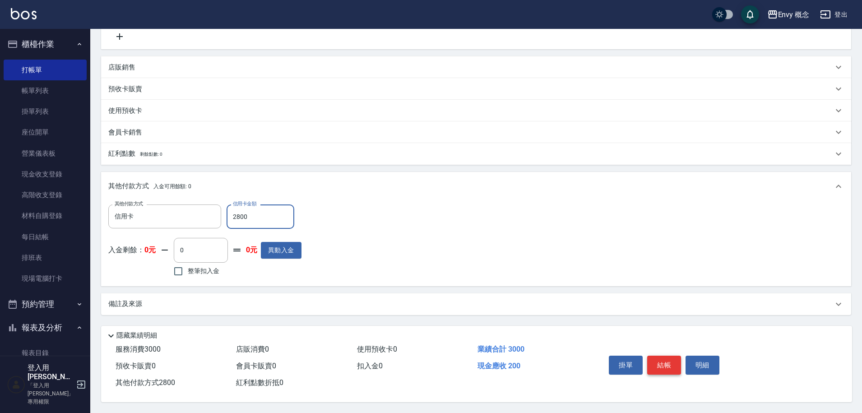
type input "2800"
click at [673, 367] on button "結帳" at bounding box center [664, 365] width 34 height 19
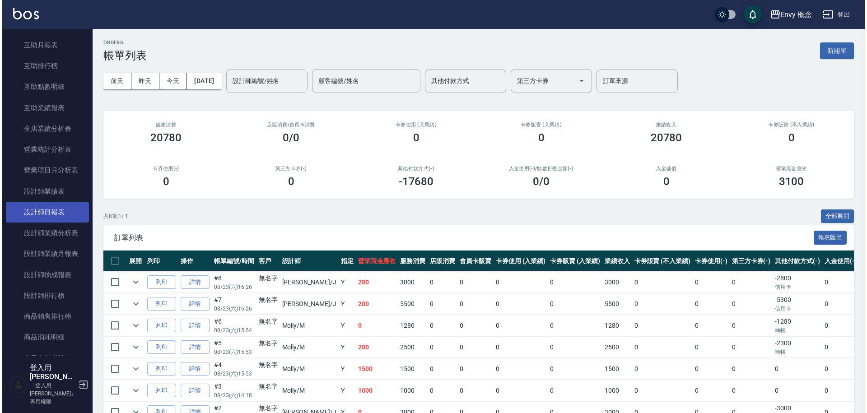
scroll to position [450, 0]
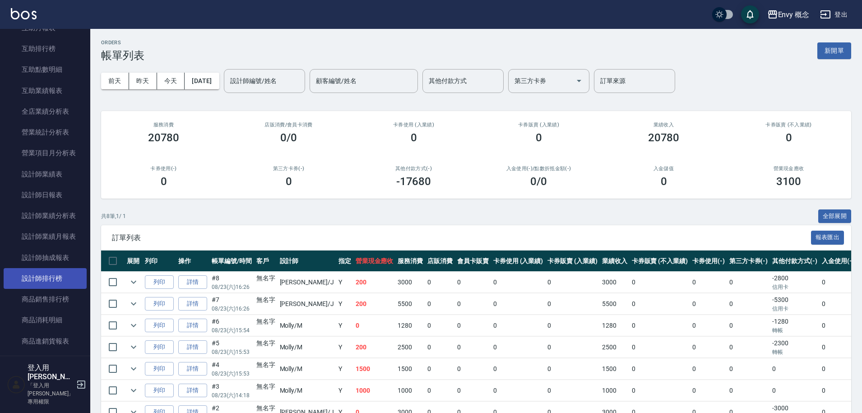
click at [47, 275] on link "設計師排行榜" at bounding box center [45, 278] width 83 height 21
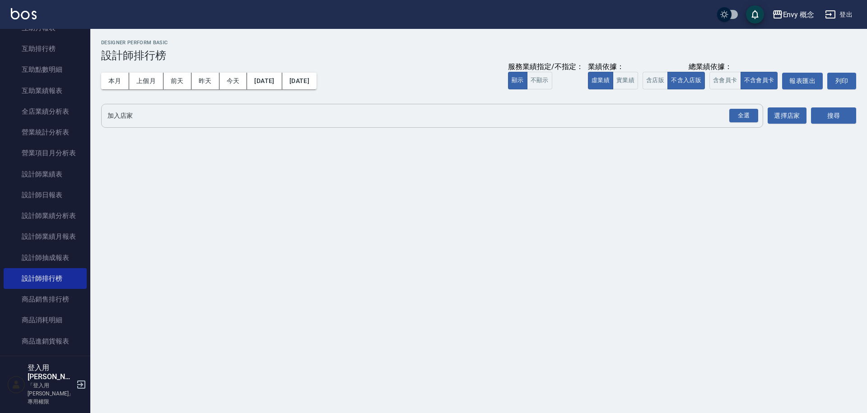
click at [136, 118] on input "加入店家" at bounding box center [425, 116] width 640 height 16
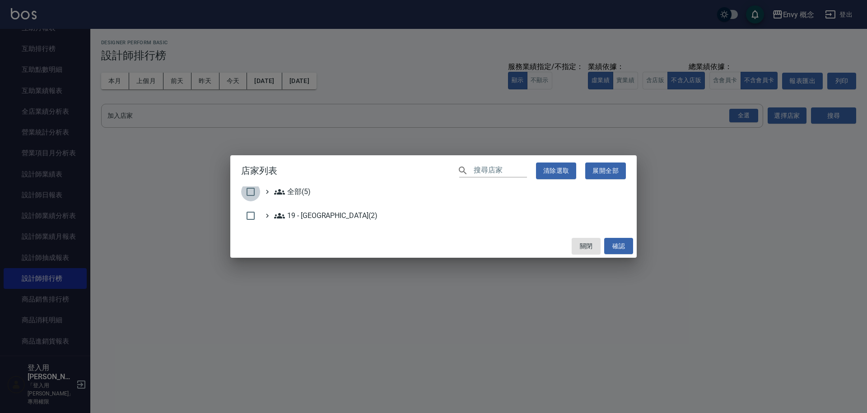
click at [256, 194] on input "checkbox" at bounding box center [250, 191] width 19 height 19
checkbox input "true"
click at [590, 245] on button "關閉" at bounding box center [585, 246] width 29 height 17
checkbox input "false"
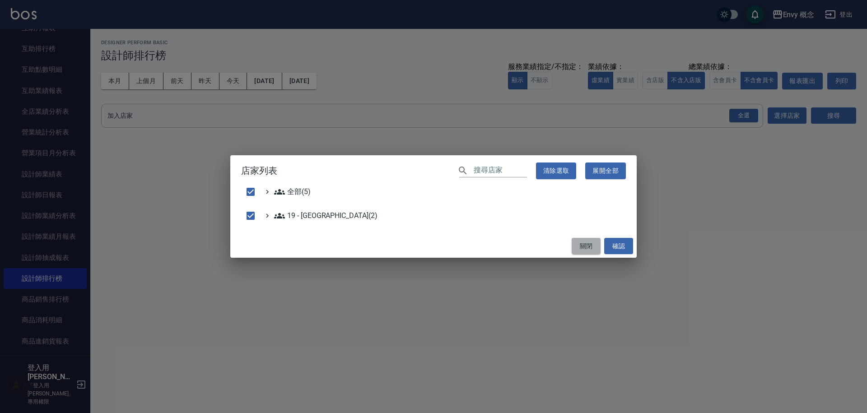
checkbox input "false"
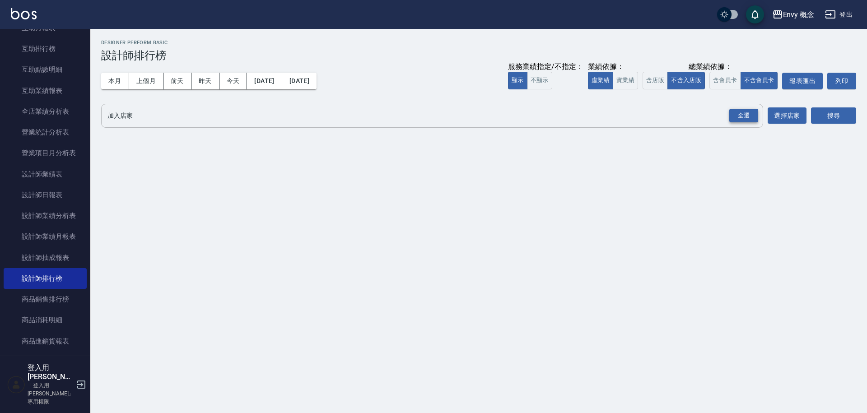
click at [737, 115] on div "全選" at bounding box center [743, 116] width 29 height 14
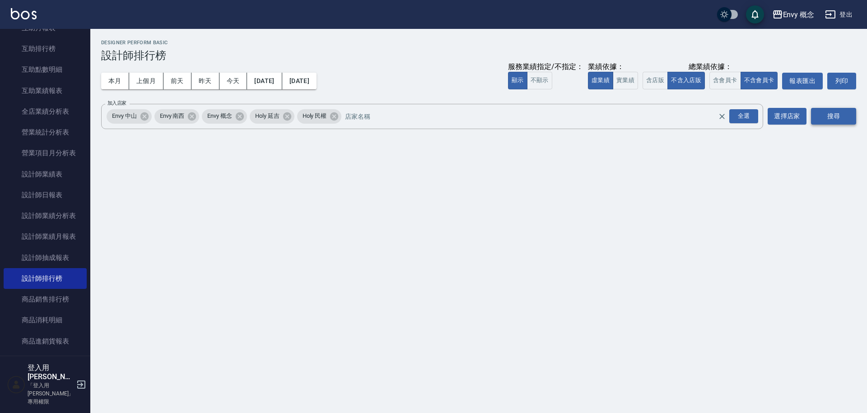
click at [831, 117] on button "搜尋" at bounding box center [833, 116] width 45 height 17
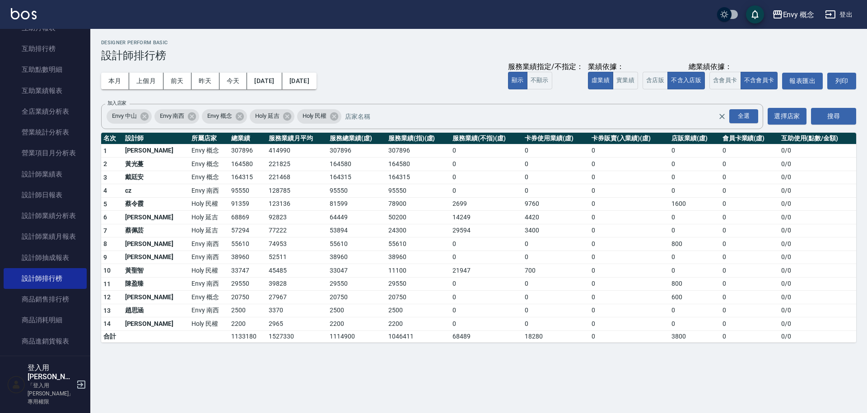
click at [837, 19] on button "登出" at bounding box center [838, 14] width 35 height 17
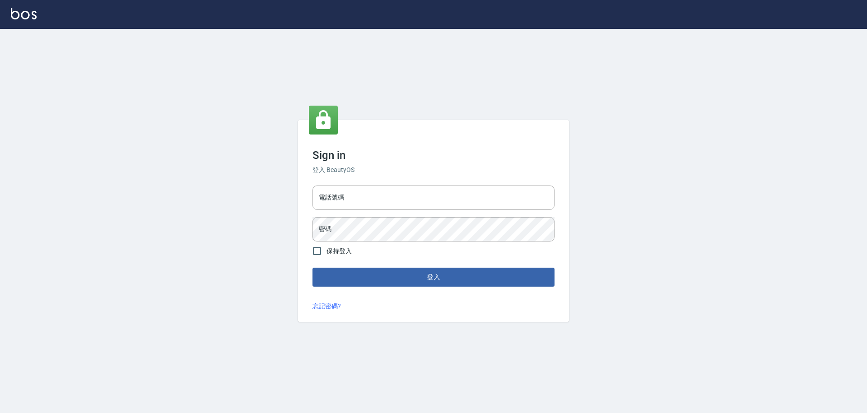
click at [362, 198] on input "電話號碼" at bounding box center [433, 198] width 242 height 24
click at [349, 196] on input "25153595" at bounding box center [433, 198] width 242 height 24
type input "9990001234567"
click at [387, 272] on button "登入" at bounding box center [433, 277] width 242 height 19
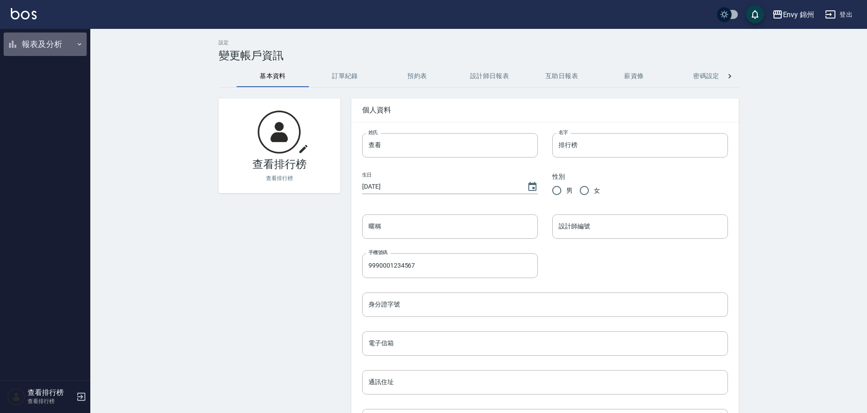
click at [58, 46] on button "報表及分析" at bounding box center [45, 43] width 83 height 23
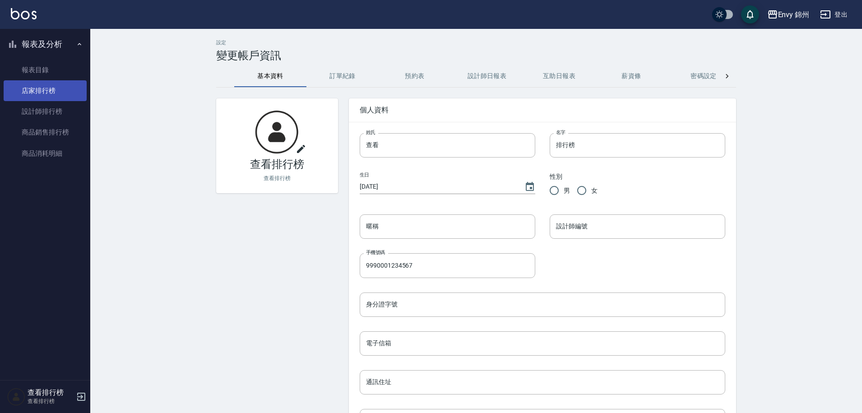
click at [55, 90] on link "店家排行榜" at bounding box center [45, 90] width 83 height 21
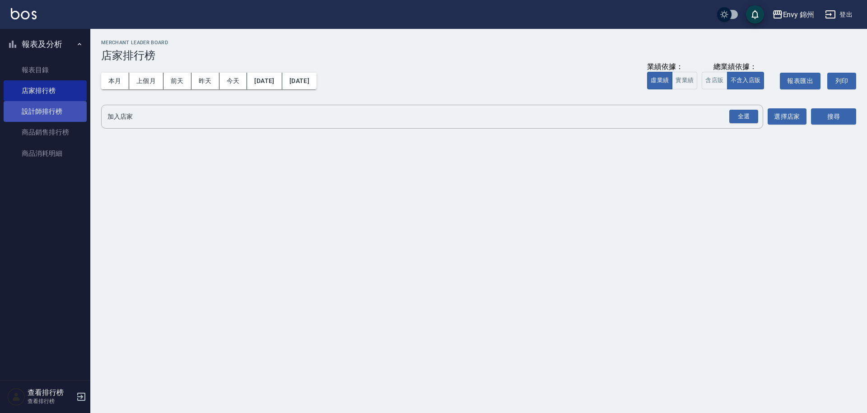
click at [53, 107] on link "設計師排行榜" at bounding box center [45, 111] width 83 height 21
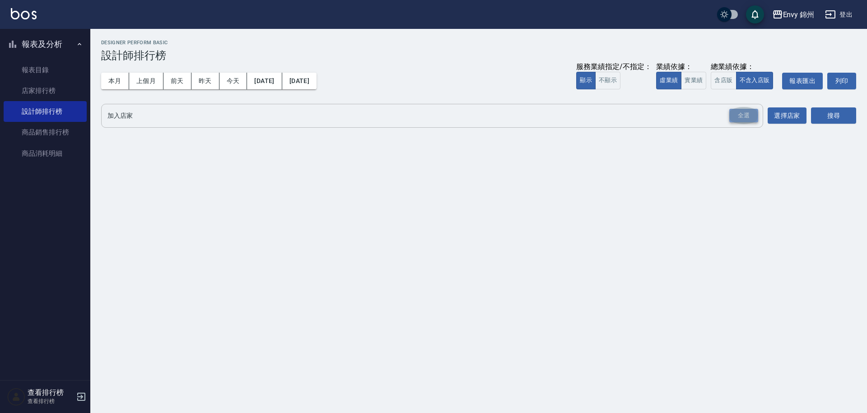
click at [739, 119] on div "全選" at bounding box center [743, 116] width 29 height 14
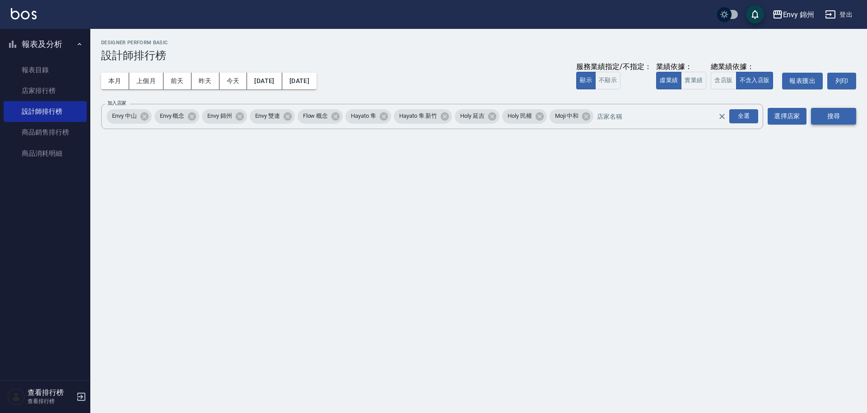
click at [821, 121] on button "搜尋" at bounding box center [833, 116] width 45 height 17
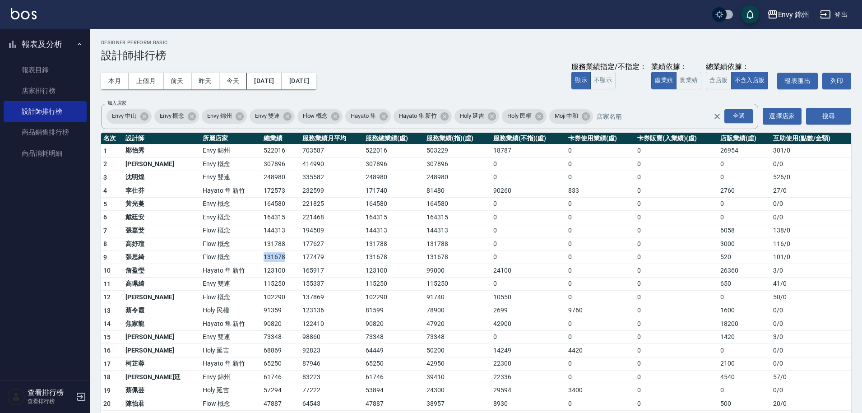
drag, startPoint x: 218, startPoint y: 260, endPoint x: 251, endPoint y: 260, distance: 33.0
click at [251, 260] on tr "9 張思綺 Flow 概念 131678 177479 131678 131678 0 0 0 520 101 / 0" at bounding box center [476, 258] width 750 height 14
click at [261, 260] on td "131678" at bounding box center [280, 258] width 39 height 14
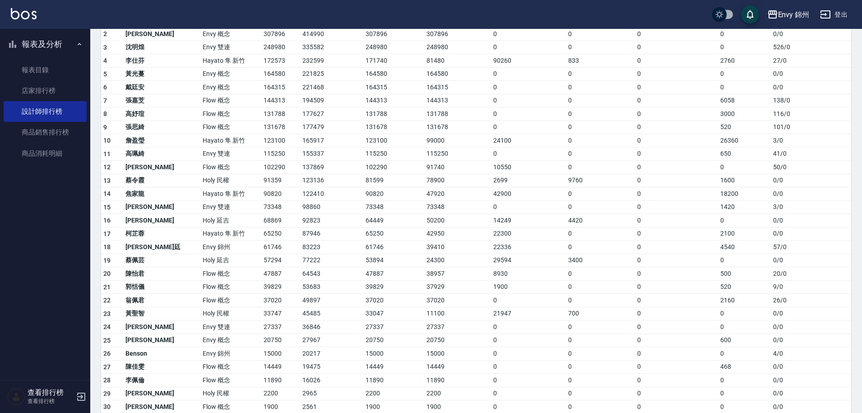
scroll to position [153, 0]
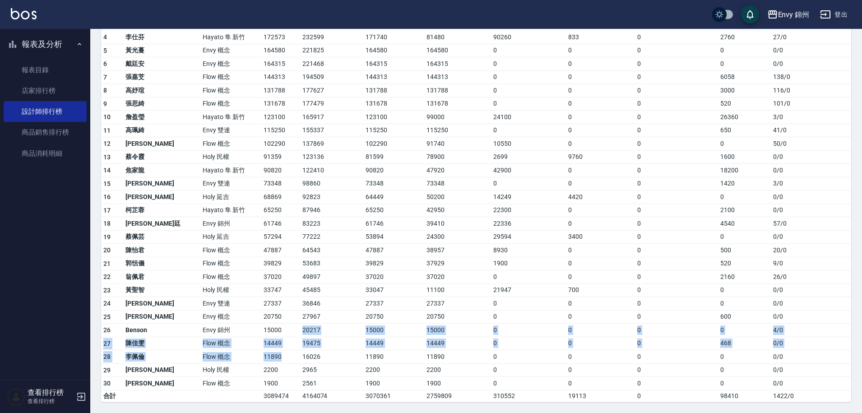
drag, startPoint x: 227, startPoint y: 335, endPoint x: 258, endPoint y: 353, distance: 35.8
click at [258, 353] on tbody "1 鄭怡秀 Envy 錦州 522016 703587 522016 503229 18787 0 0 26954 301 / 0 2 王文嘉 Envy 概念…" at bounding box center [476, 196] width 750 height 411
drag, startPoint x: 257, startPoint y: 353, endPoint x: 243, endPoint y: 336, distance: 21.8
click at [261, 353] on td "11890" at bounding box center [280, 357] width 39 height 14
drag, startPoint x: 227, startPoint y: 328, endPoint x: 256, endPoint y: 340, distance: 31.2
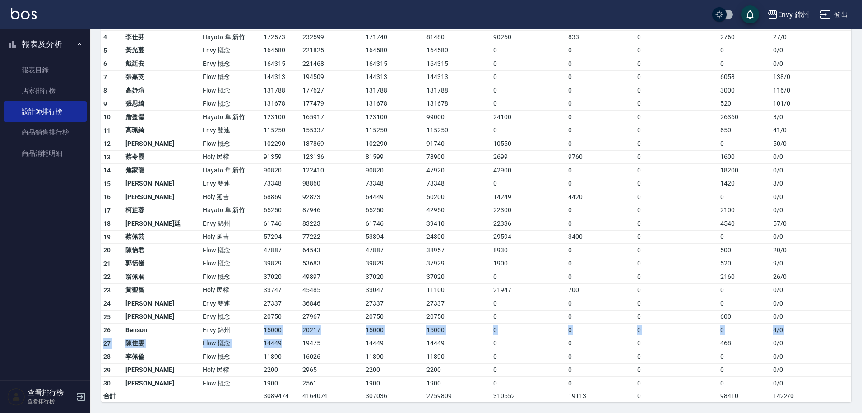
click at [256, 340] on tbody "1 鄭怡秀 Envy 錦州 522016 703587 522016 503229 18787 0 0 26954 301 / 0 2 王文嘉 Envy 概念…" at bounding box center [476, 196] width 750 height 411
click at [261, 340] on td "14449" at bounding box center [280, 344] width 39 height 14
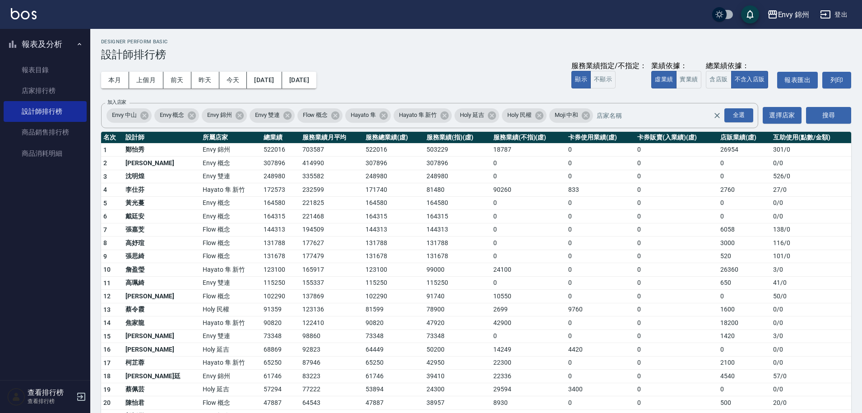
scroll to position [0, 0]
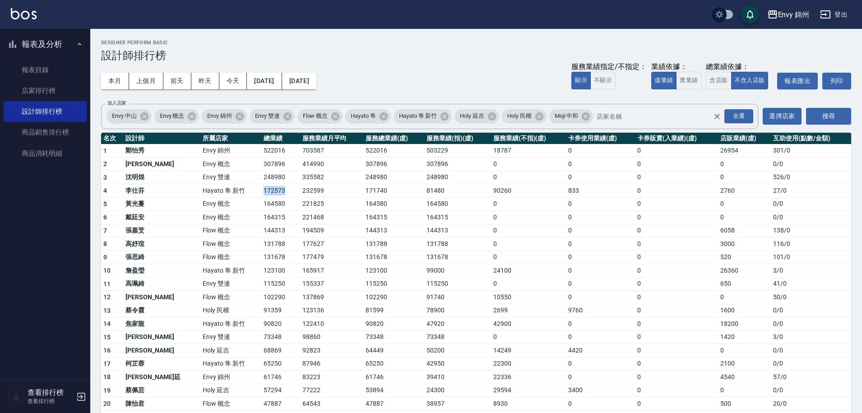
drag, startPoint x: 225, startPoint y: 186, endPoint x: 254, endPoint y: 195, distance: 30.6
click at [261, 195] on td "172573" at bounding box center [280, 191] width 39 height 14
drag, startPoint x: 226, startPoint y: 191, endPoint x: 247, endPoint y: 191, distance: 20.8
click at [261, 191] on td "172573" at bounding box center [280, 191] width 39 height 14
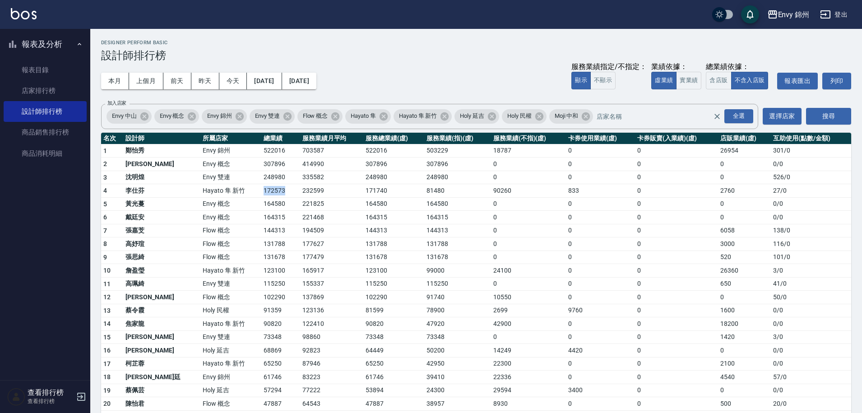
click at [261, 192] on td "172573" at bounding box center [280, 191] width 39 height 14
click at [261, 195] on td "172573" at bounding box center [280, 191] width 39 height 14
drag, startPoint x: 227, startPoint y: 258, endPoint x: 255, endPoint y: 260, distance: 28.0
click at [261, 260] on td "131678" at bounding box center [280, 258] width 39 height 14
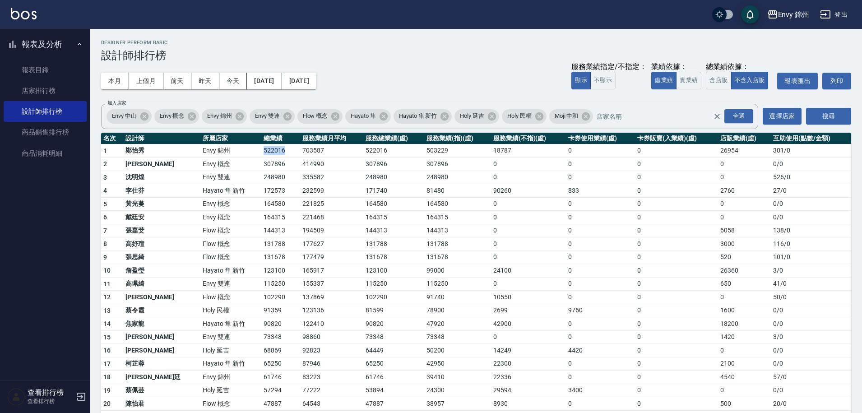
drag, startPoint x: 225, startPoint y: 150, endPoint x: 261, endPoint y: 154, distance: 36.3
click at [261, 154] on td "522016" at bounding box center [280, 151] width 39 height 14
drag, startPoint x: 228, startPoint y: 149, endPoint x: 262, endPoint y: 158, distance: 35.3
click at [262, 158] on tbody "1 鄭怡秀 Envy 錦州 522016 703587 522016 503229 18787 0 0 26954 301 / 0 2 王文嘉 Envy 概念…" at bounding box center [476, 349] width 750 height 411
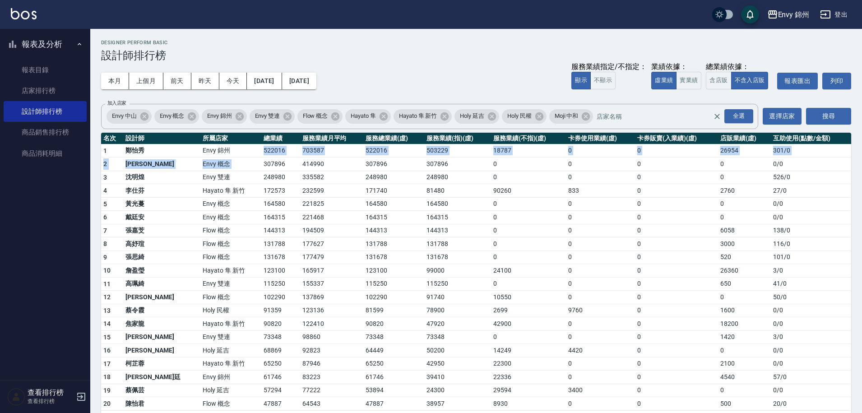
click at [262, 158] on td "307896" at bounding box center [280, 165] width 39 height 14
drag, startPoint x: 229, startPoint y: 153, endPoint x: 264, endPoint y: 151, distance: 35.2
click at [264, 151] on td "522016" at bounding box center [280, 151] width 39 height 14
drag, startPoint x: 216, startPoint y: 151, endPoint x: 253, endPoint y: 155, distance: 36.7
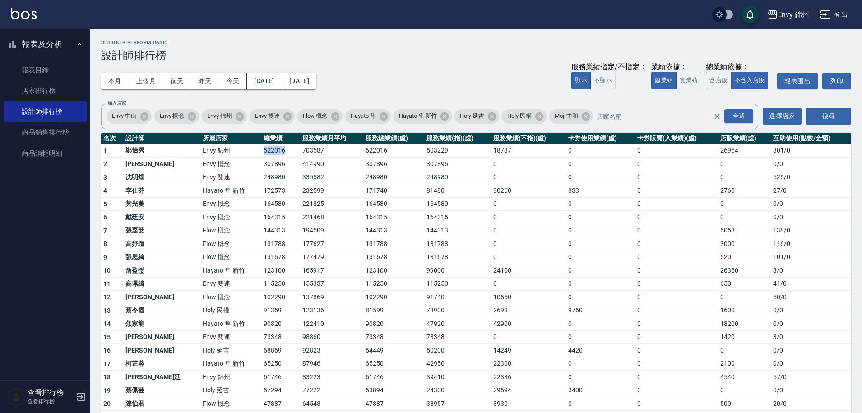
click at [253, 155] on tr "1 鄭怡秀 Envy 錦州 522016 703587 522016 503229 18787 0 0 26954 301 / 0" at bounding box center [476, 151] width 750 height 14
click at [254, 157] on tbody "1 鄭怡秀 Envy 錦州 522016 703587 522016 503229 18787 0 0 26954 301 / 0 2 王文嘉 Envy 概念…" at bounding box center [476, 349] width 750 height 411
drag, startPoint x: 226, startPoint y: 177, endPoint x: 257, endPoint y: 178, distance: 31.2
click at [261, 178] on td "248980" at bounding box center [280, 178] width 39 height 14
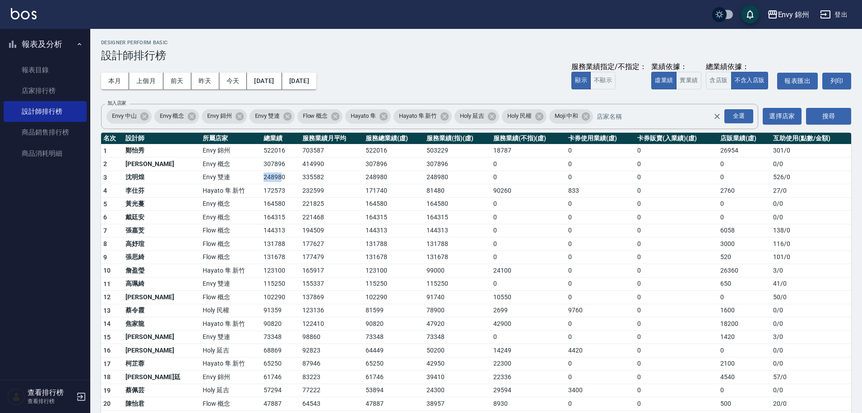
drag, startPoint x: 232, startPoint y: 177, endPoint x: 244, endPoint y: 180, distance: 11.5
click at [261, 180] on td "248980" at bounding box center [280, 178] width 39 height 14
click at [261, 181] on td "248980" at bounding box center [280, 178] width 39 height 14
drag, startPoint x: 225, startPoint y: 175, endPoint x: 254, endPoint y: 181, distance: 29.7
click at [261, 181] on td "248980" at bounding box center [280, 178] width 39 height 14
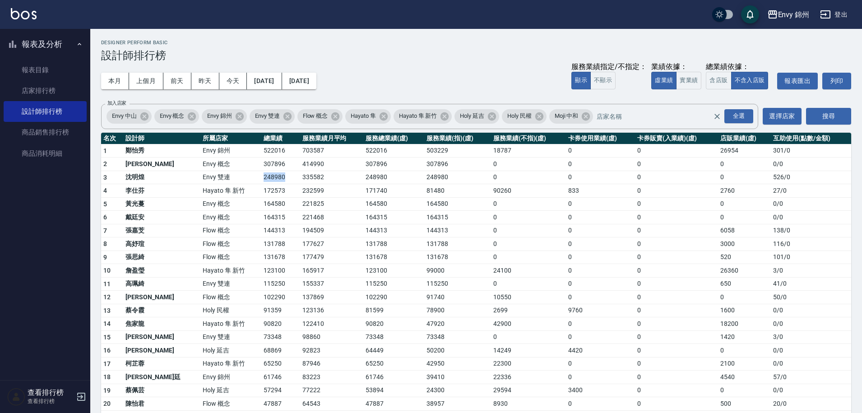
click at [261, 181] on td "248980" at bounding box center [280, 178] width 39 height 14
drag, startPoint x: 222, startPoint y: 176, endPoint x: 254, endPoint y: 179, distance: 31.8
click at [254, 179] on tr "3 沈明煌 Envy 雙連 248980 335582 248980 248980 0 0 0 0 526 / 0" at bounding box center [476, 178] width 750 height 14
click at [261, 179] on td "248980" at bounding box center [280, 178] width 39 height 14
drag, startPoint x: 223, startPoint y: 176, endPoint x: 256, endPoint y: 180, distance: 33.7
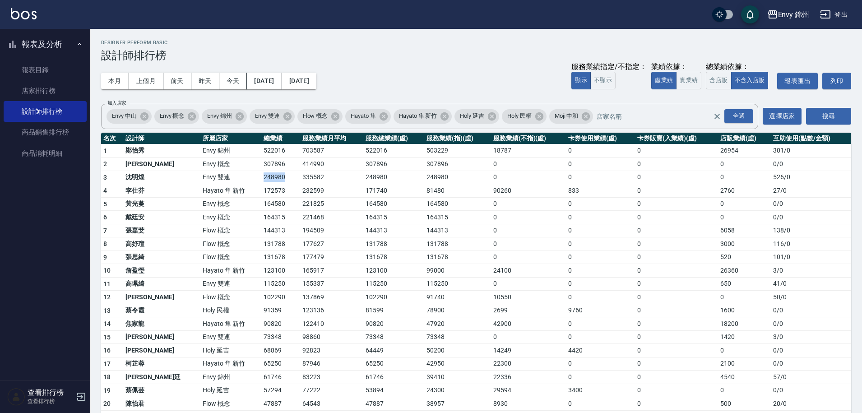
click at [256, 180] on tr "3 沈明煌 Envy 雙連 248980 335582 248980 248980 0 0 0 0 526 / 0" at bounding box center [476, 178] width 750 height 14
click at [261, 180] on td "248980" at bounding box center [280, 178] width 39 height 14
drag, startPoint x: 227, startPoint y: 175, endPoint x: 256, endPoint y: 182, distance: 30.1
click at [261, 182] on td "248980" at bounding box center [280, 178] width 39 height 14
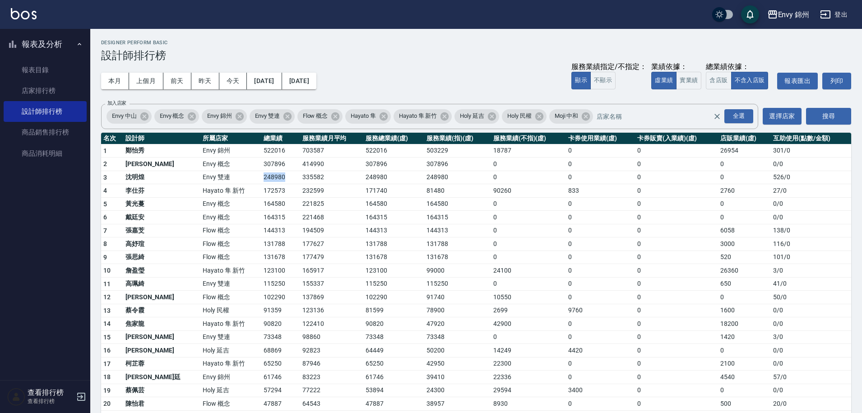
drag, startPoint x: 227, startPoint y: 177, endPoint x: 264, endPoint y: 181, distance: 37.1
click at [264, 181] on td "248980" at bounding box center [280, 178] width 39 height 14
drag, startPoint x: 225, startPoint y: 218, endPoint x: 268, endPoint y: 221, distance: 42.5
click at [268, 221] on tr "6 戴廷安 Envy 概念 164315 221468 164315 164315 0 0 0 0 0 / 0" at bounding box center [476, 218] width 750 height 14
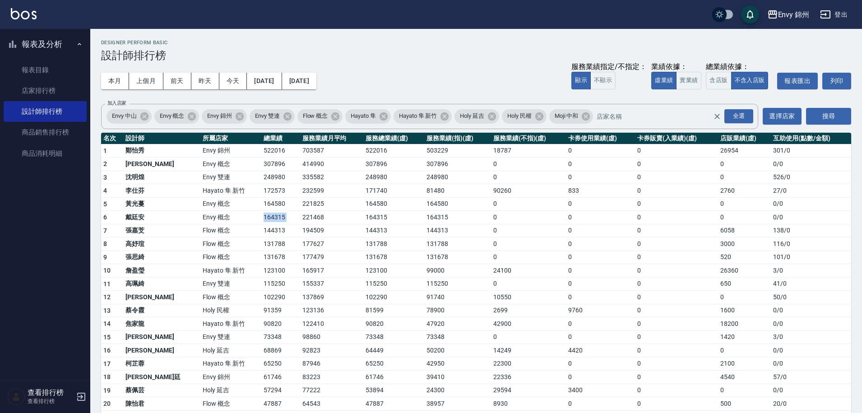
click at [300, 221] on td "221468" at bounding box center [331, 218] width 63 height 14
drag, startPoint x: 224, startPoint y: 218, endPoint x: 251, endPoint y: 224, distance: 27.8
click at [251, 224] on tbody "1 鄭怡秀 Envy 錦州 522016 703587 522016 503229 18787 0 0 26954 301 / 0 2 王文嘉 Envy 概念…" at bounding box center [476, 349] width 750 height 411
click at [261, 224] on td "144313" at bounding box center [280, 231] width 39 height 14
click at [823, 14] on icon "button" at bounding box center [826, 14] width 10 height 8
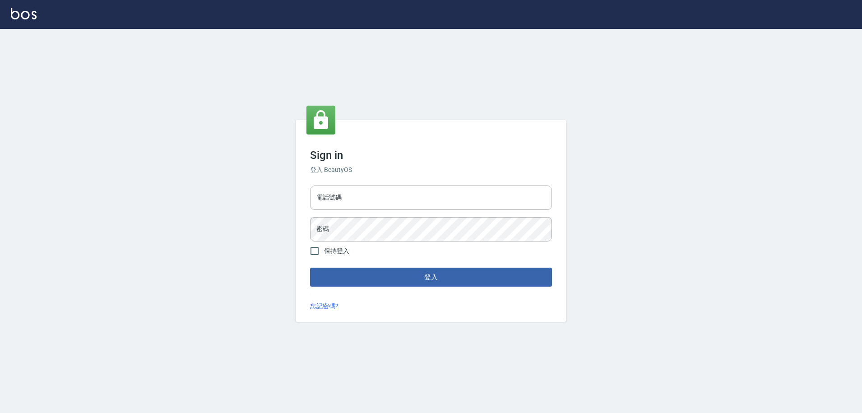
type input "25153595"
drag, startPoint x: 0, startPoint y: 0, endPoint x: 309, endPoint y: 198, distance: 367.2
click at [309, 198] on div "電話號碼 25153595 電話號碼 密碼 密碼" at bounding box center [433, 213] width 249 height 63
type input "0930889212"
click at [402, 272] on button "登入" at bounding box center [433, 277] width 242 height 19
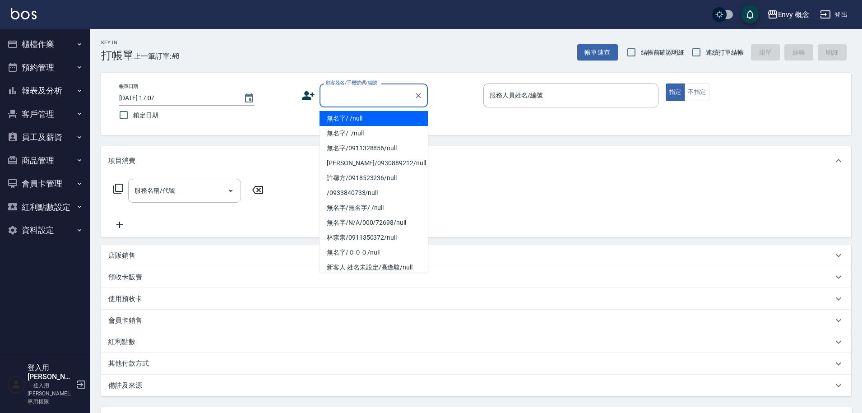
click at [348, 92] on input "顧客姓名/手機號碼/編號" at bounding box center [367, 96] width 87 height 16
click at [351, 110] on ul "無名字/ /null 無名字/ /null 無名字/0911328856/null Ken/0930889212/null 許馨方/0918523236/nu…" at bounding box center [374, 189] width 108 height 165
click at [354, 116] on li "無名字/ /null" at bounding box center [374, 118] width 108 height 15
type input "無名字/ /null"
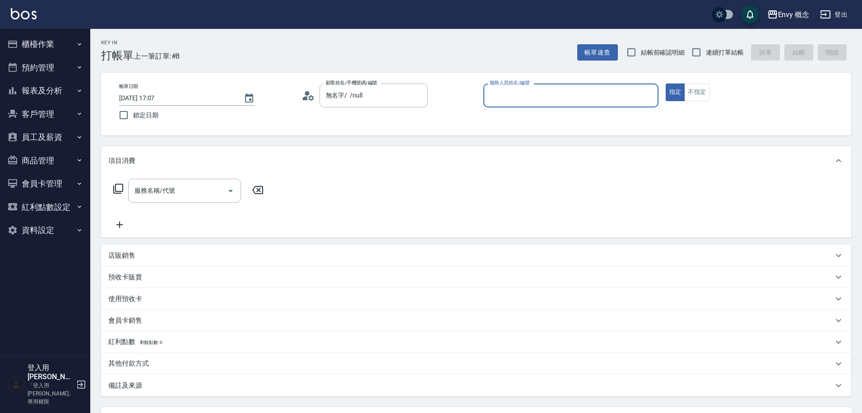
click at [531, 100] on input "服務人員姓名/編號" at bounding box center [570, 96] width 167 height 16
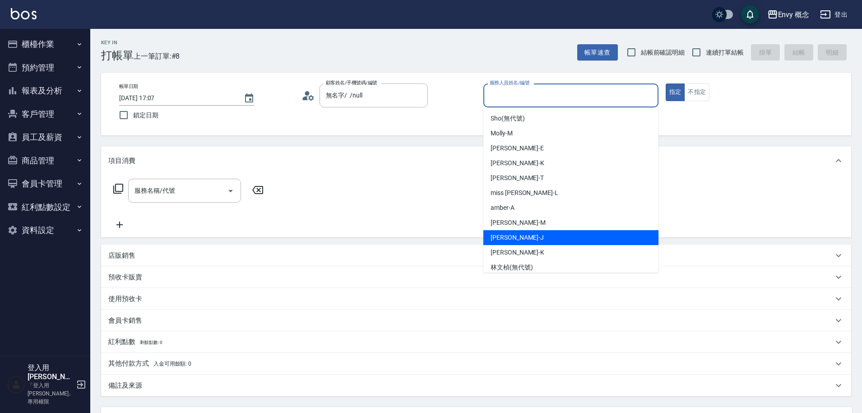
click at [511, 235] on span "Jessie -J" at bounding box center [517, 237] width 53 height 9
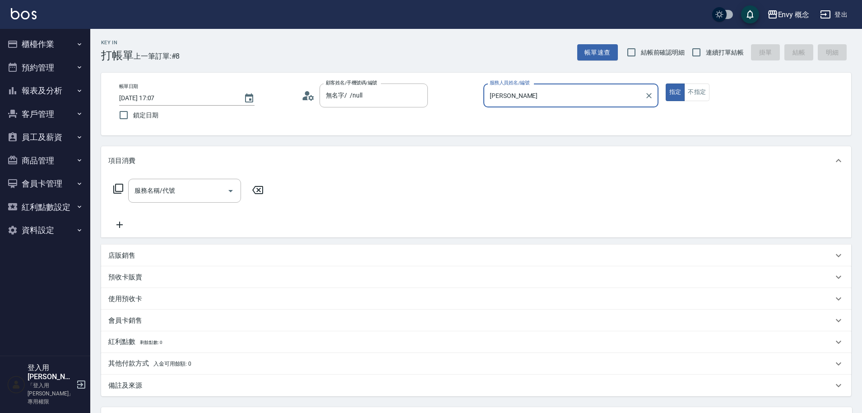
type input "Jessie-J"
click at [179, 203] on div "服務名稱/代號 服務名稱/代號" at bounding box center [188, 204] width 161 height 51
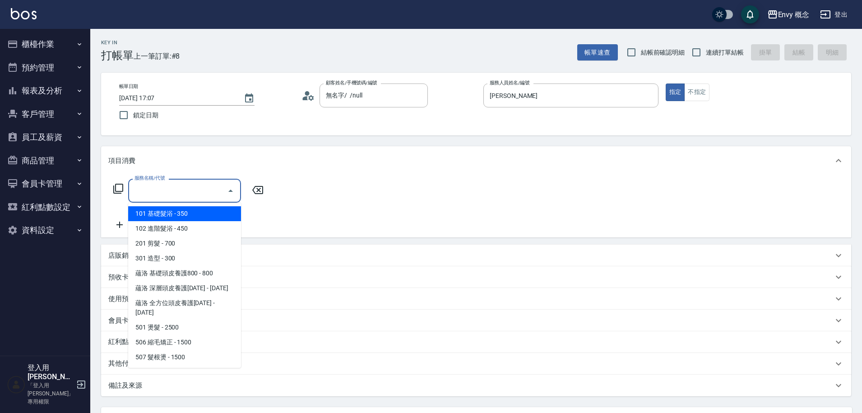
click at [182, 196] on input "服務名稱/代號" at bounding box center [177, 191] width 91 height 16
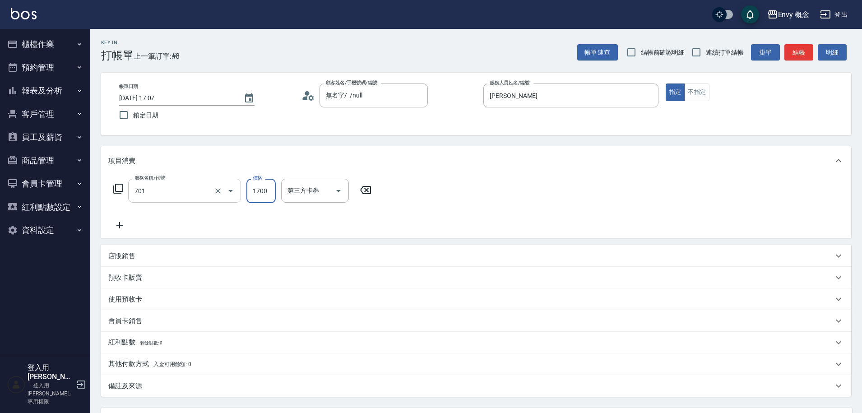
type input "701 染髮(701)"
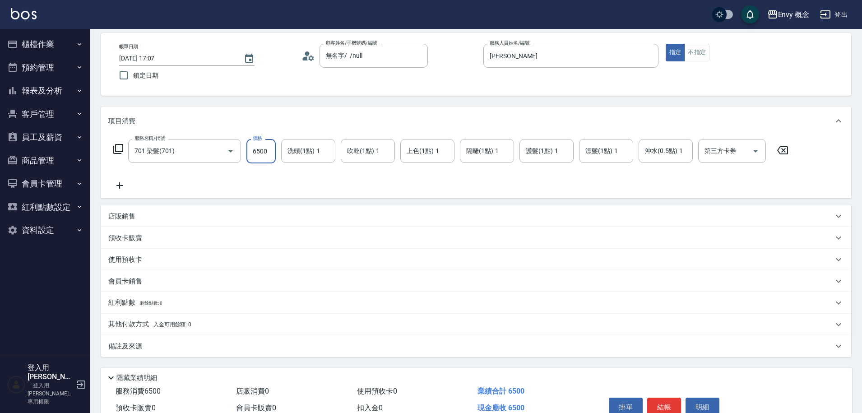
scroll to position [86, 0]
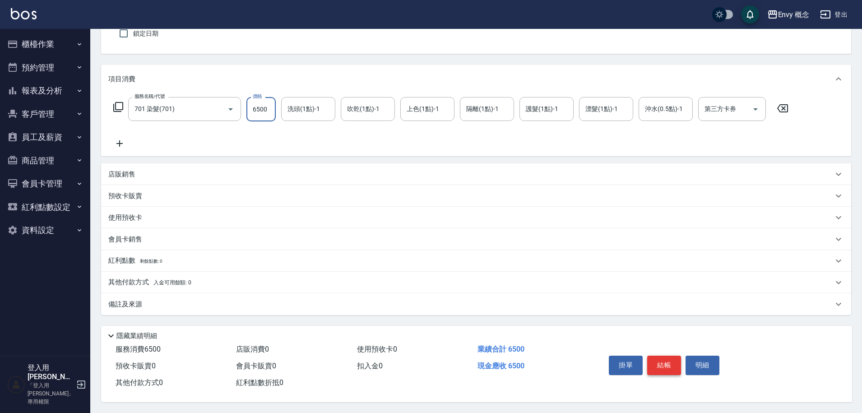
type input "6500"
click at [668, 362] on button "結帳" at bounding box center [664, 365] width 34 height 19
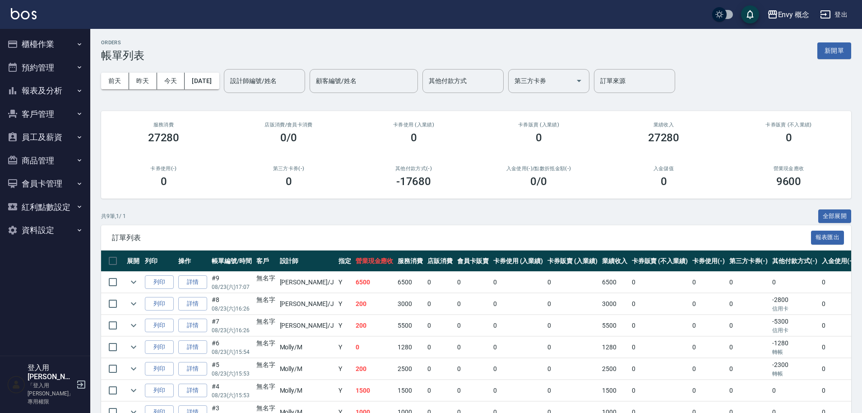
click at [40, 44] on button "櫃檯作業" at bounding box center [45, 43] width 83 height 23
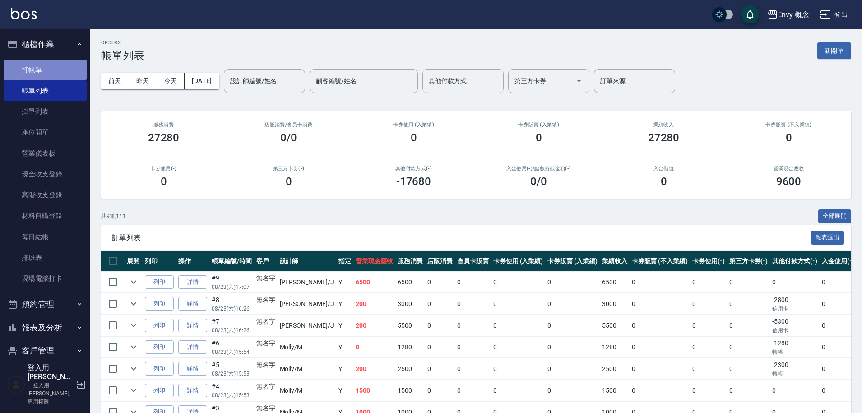
click at [46, 74] on link "打帳單" at bounding box center [45, 70] width 83 height 21
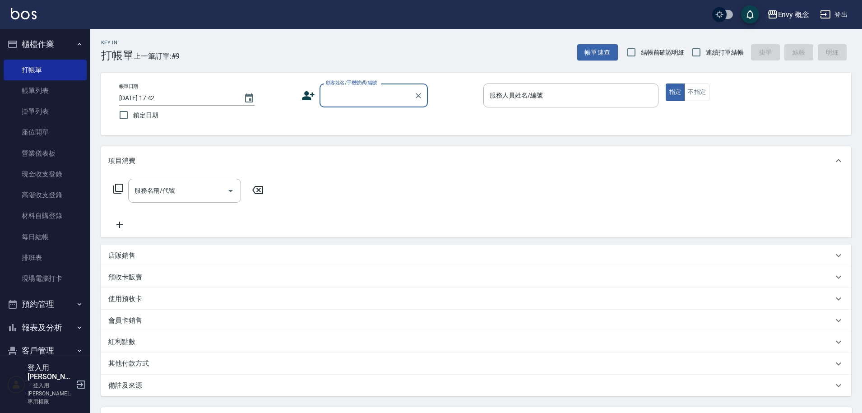
click at [334, 93] on input "顧客姓名/手機號碼/編號" at bounding box center [367, 96] width 87 height 16
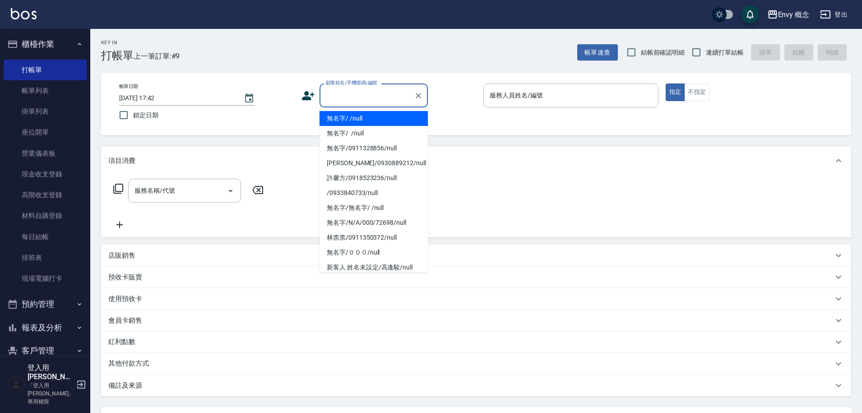
click at [364, 123] on li "無名字/ /null" at bounding box center [374, 118] width 108 height 15
type input "無名字/ /null"
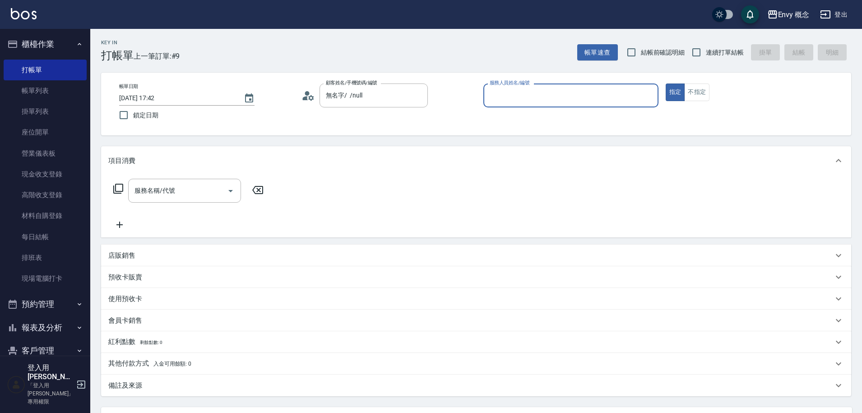
click at [549, 97] on input "服務人員姓名/編號" at bounding box center [570, 96] width 167 height 16
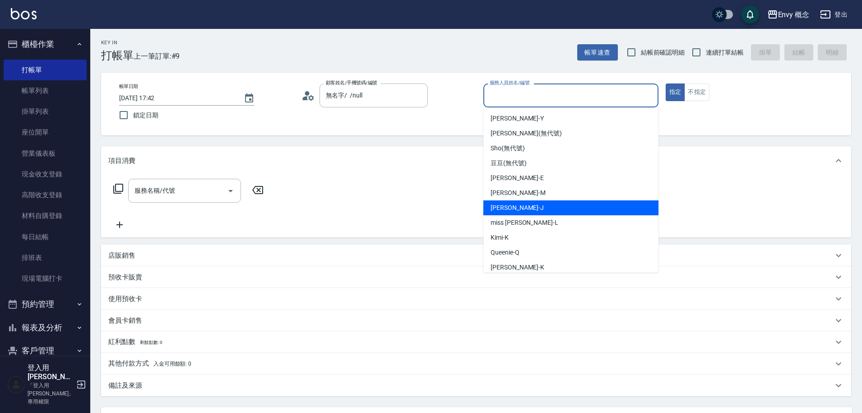
click at [548, 202] on div "[PERSON_NAME]" at bounding box center [570, 207] width 175 height 15
type input "[PERSON_NAME]"
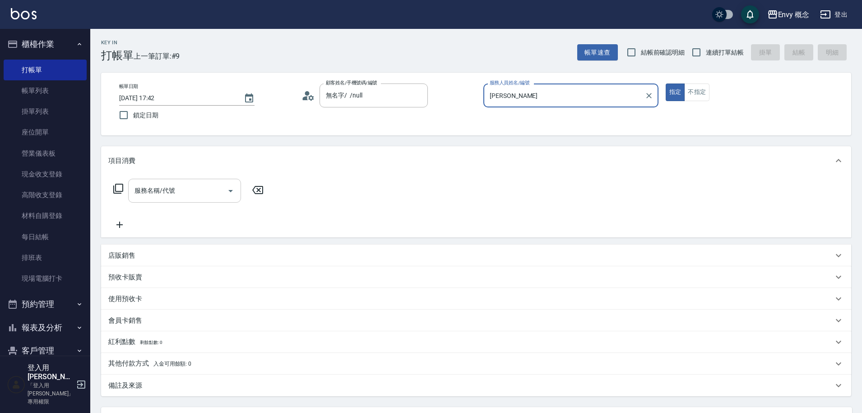
click at [184, 187] on input "服務名稱/代號" at bounding box center [177, 191] width 91 height 16
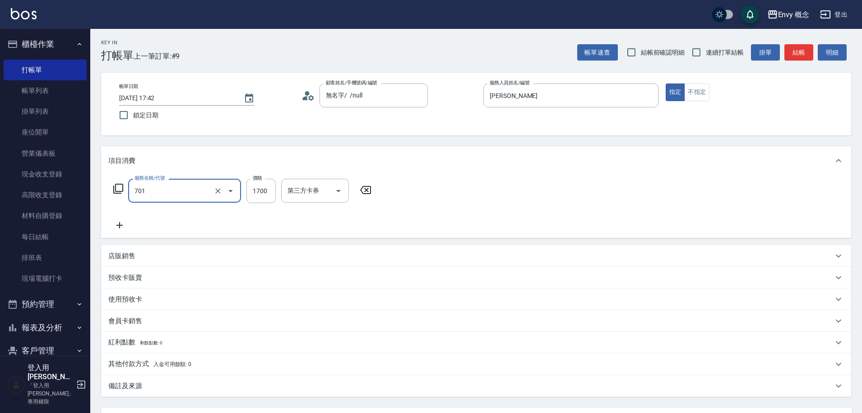
type input "701 染髮(701)"
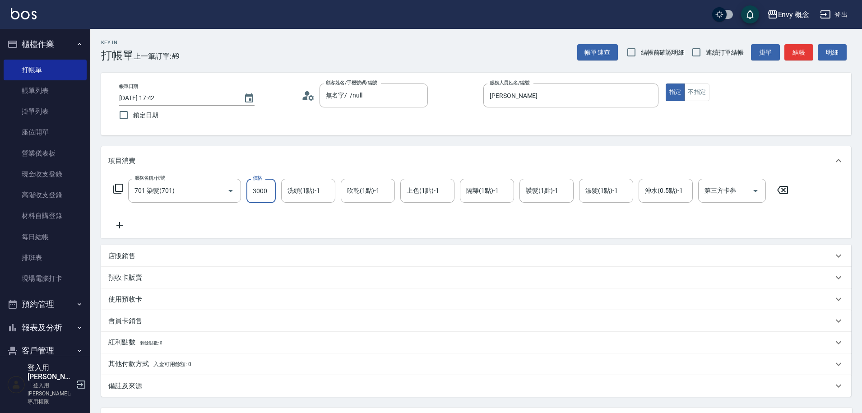
type input "3000"
click at [125, 373] on div "其他付款方式 入金可用餘額: 0" at bounding box center [476, 364] width 750 height 22
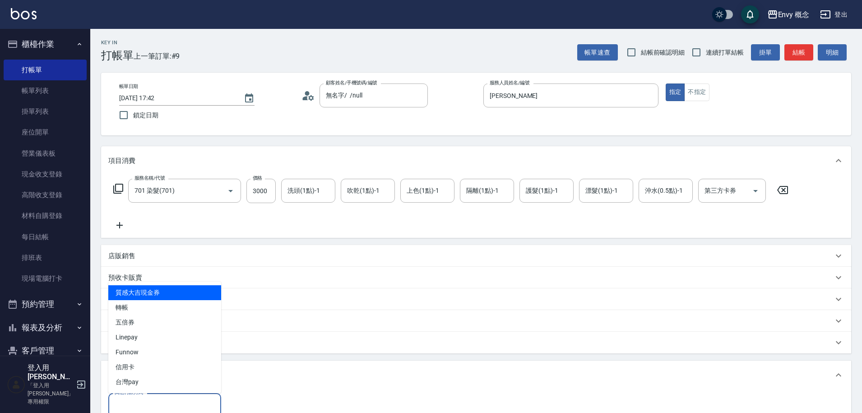
click at [147, 404] on input "其他付款方式" at bounding box center [164, 405] width 105 height 16
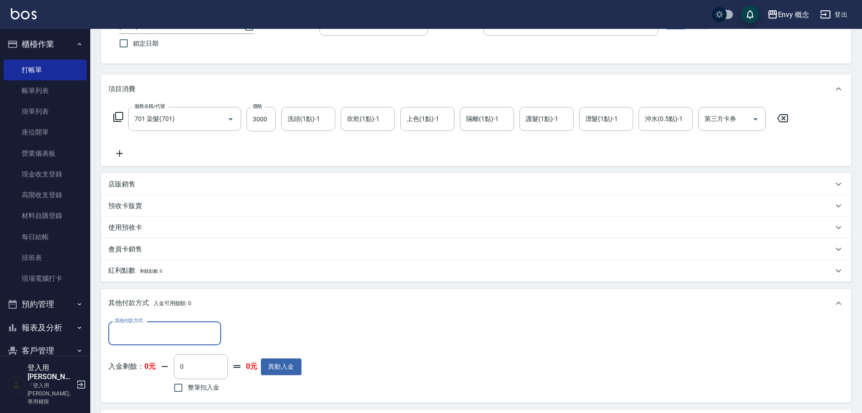
scroll to position [172, 0]
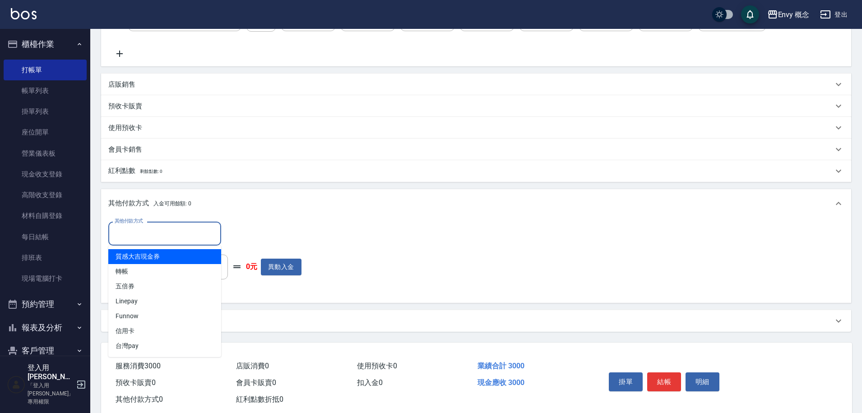
click at [151, 237] on input "其他付款方式" at bounding box center [164, 234] width 105 height 16
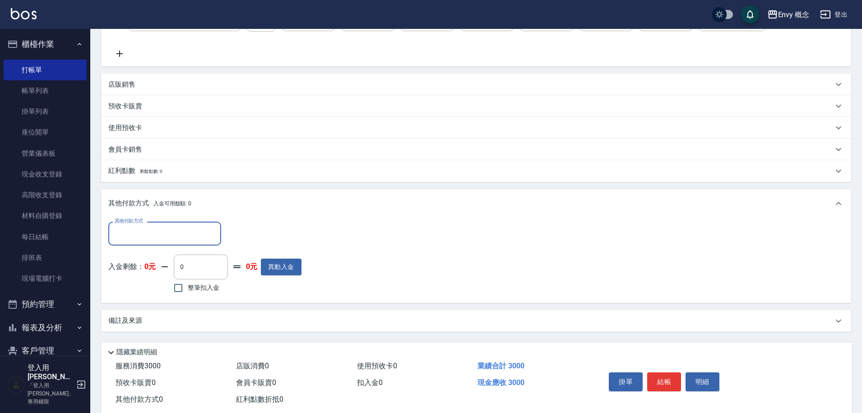
click at [200, 225] on div "其他付款方式" at bounding box center [164, 234] width 113 height 24
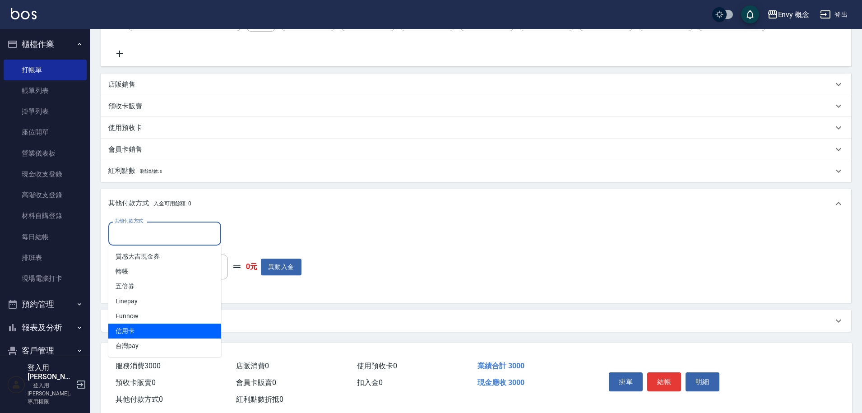
click at [161, 329] on span "信用卡" at bounding box center [164, 331] width 113 height 15
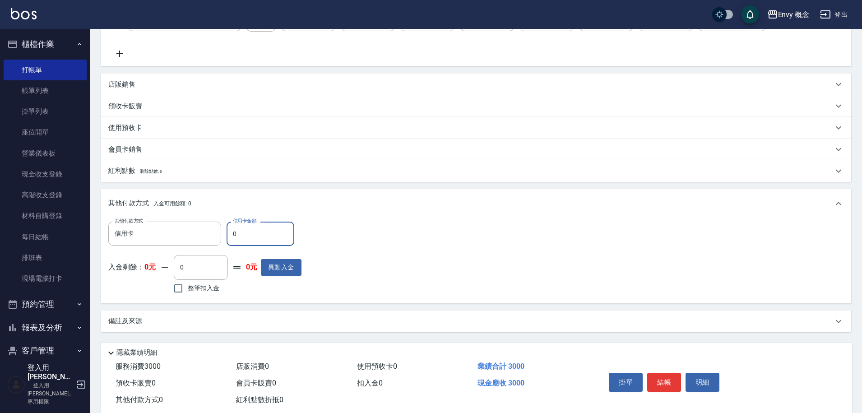
type input "信用卡"
type input "3000"
click at [672, 377] on button "結帳" at bounding box center [664, 382] width 34 height 19
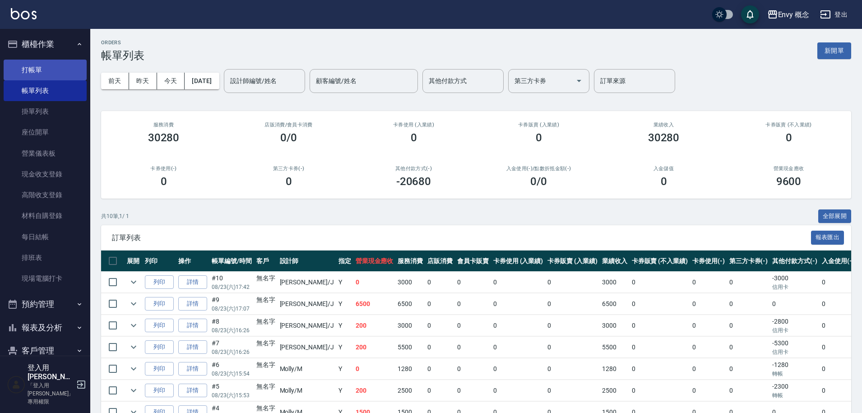
click at [56, 66] on link "打帳單" at bounding box center [45, 70] width 83 height 21
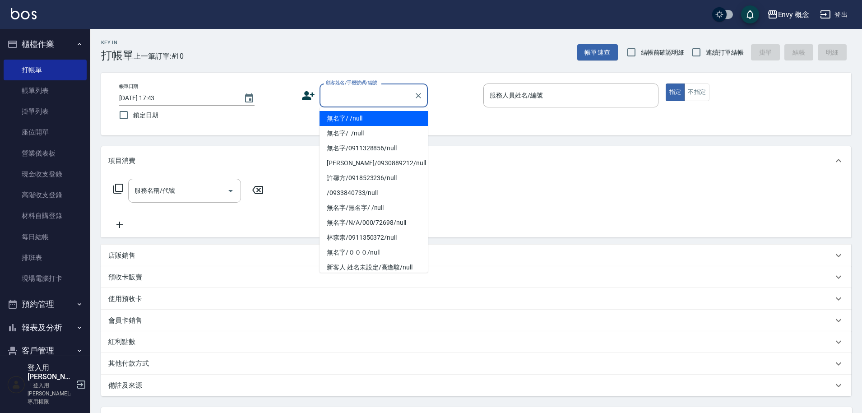
click at [325, 99] on input "顧客姓名/手機號碼/編號" at bounding box center [367, 96] width 87 height 16
click at [345, 124] on li "無名字/ /null" at bounding box center [374, 118] width 108 height 15
type input "無名字/ /null"
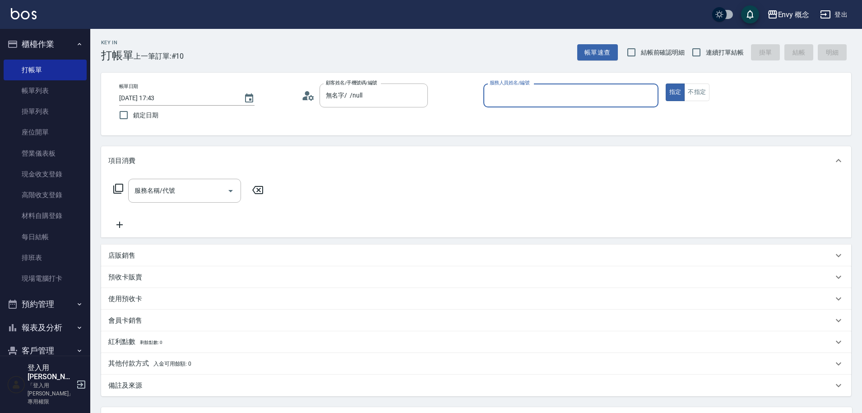
click at [527, 94] on input "服務人員姓名/編號" at bounding box center [570, 96] width 167 height 16
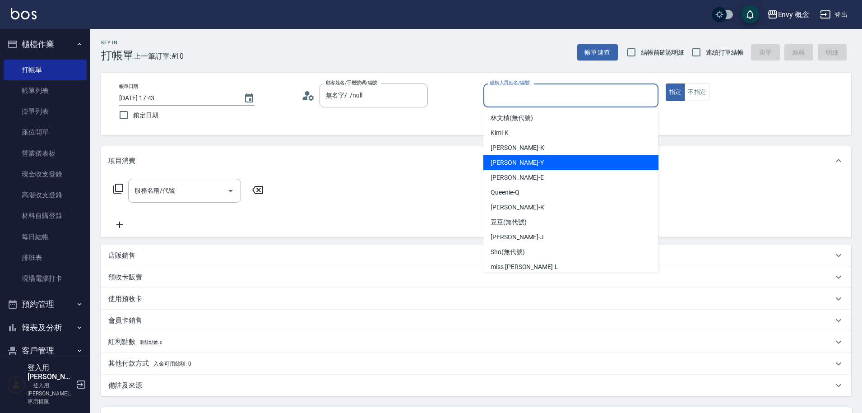
scroll to position [80, 0]
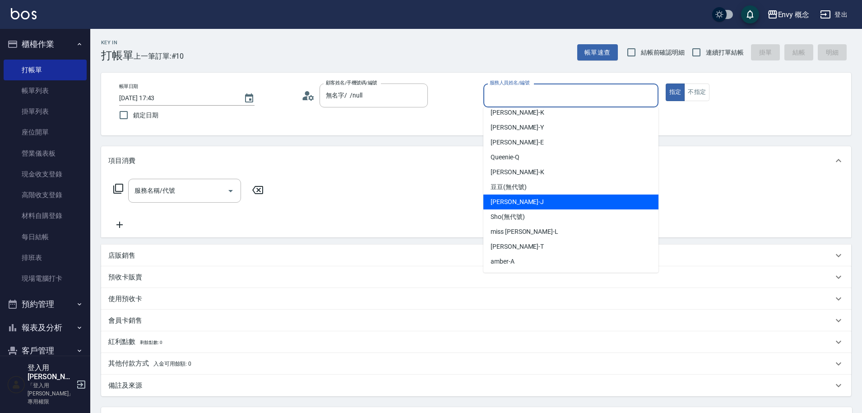
click at [513, 204] on span "[PERSON_NAME]" at bounding box center [517, 201] width 53 height 9
type input "[PERSON_NAME]"
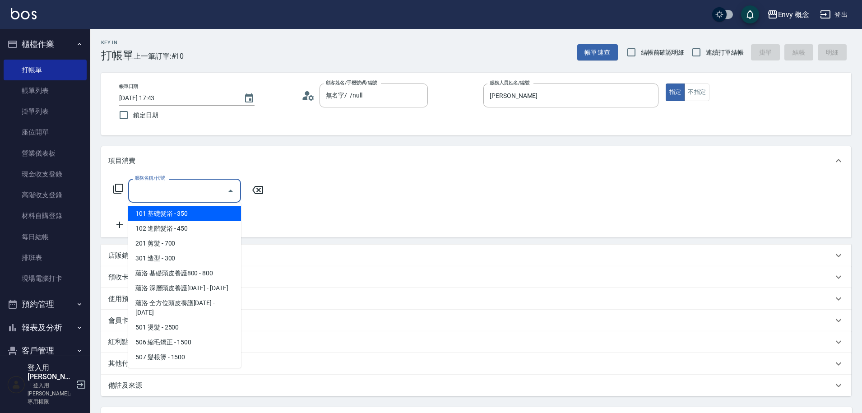
click at [200, 198] on input "服務名稱/代號" at bounding box center [177, 191] width 91 height 16
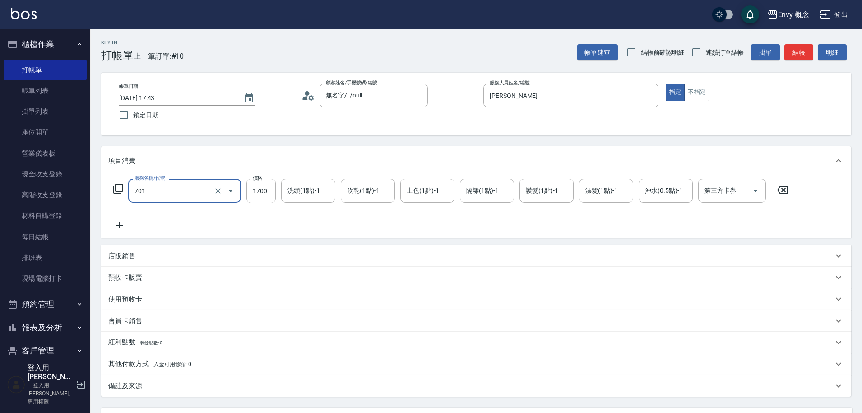
type input "701 染髮(701)"
type input "3000"
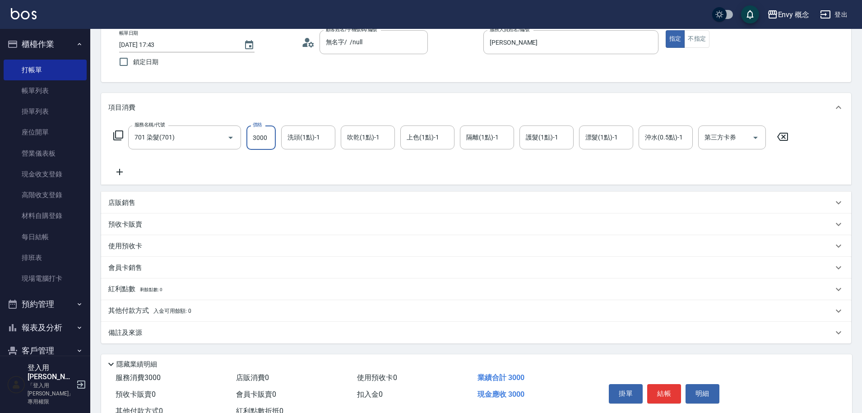
scroll to position [86, 0]
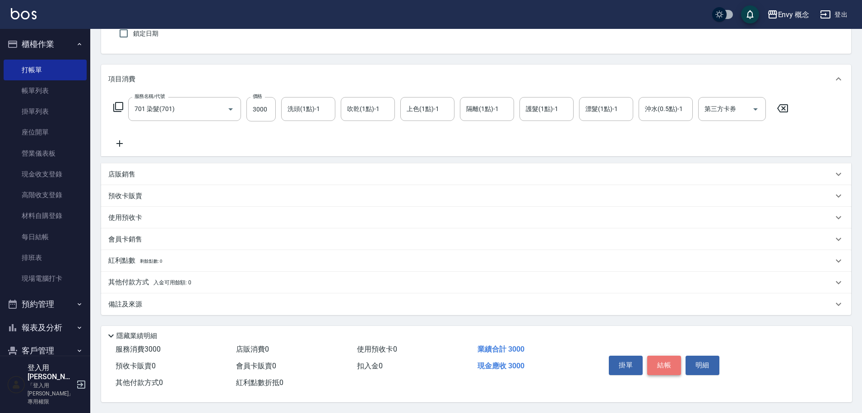
click at [663, 357] on button "結帳" at bounding box center [664, 365] width 34 height 19
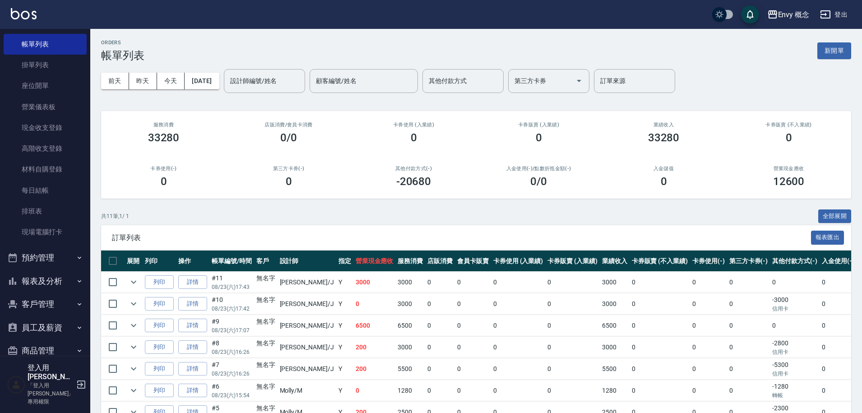
scroll to position [116, 0]
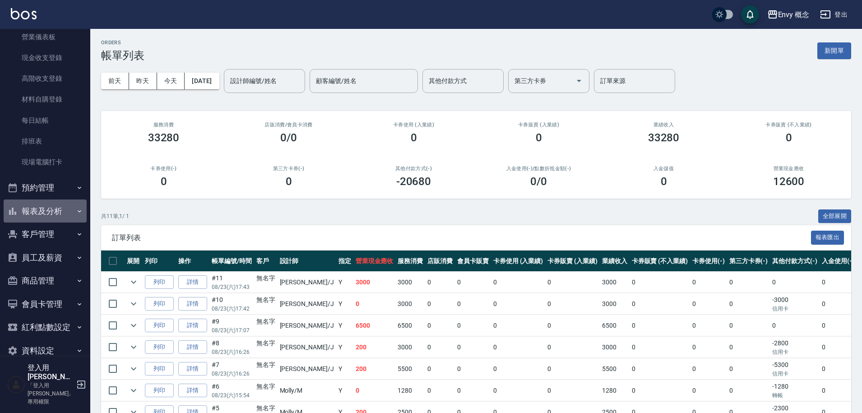
click at [51, 212] on button "報表及分析" at bounding box center [45, 211] width 83 height 23
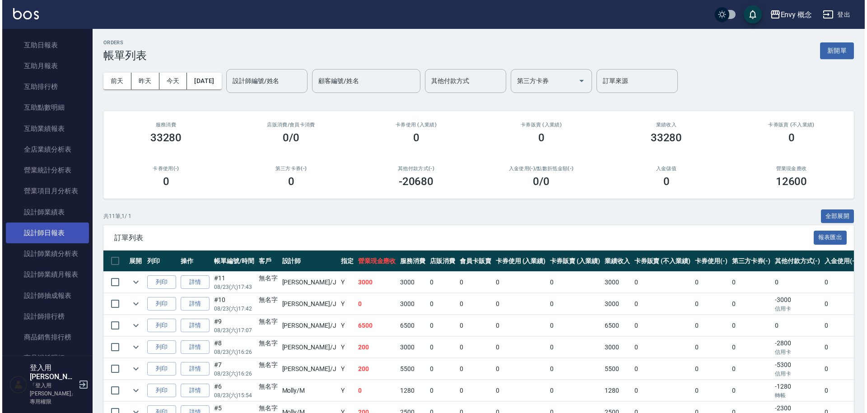
scroll to position [413, 0]
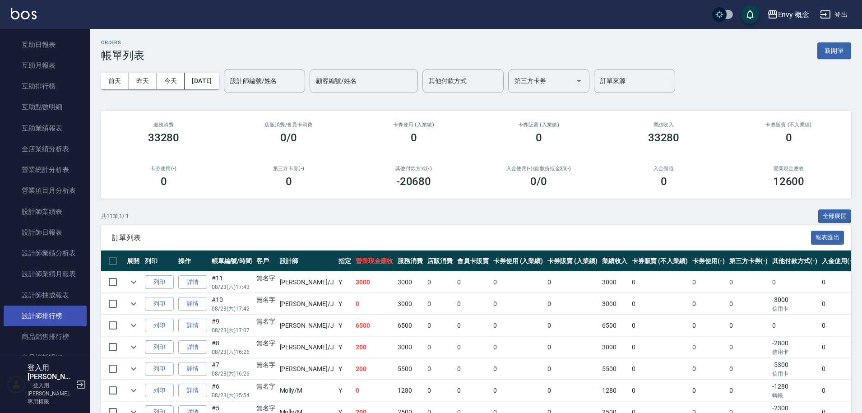
click at [45, 314] on link "設計師排行榜" at bounding box center [45, 316] width 83 height 21
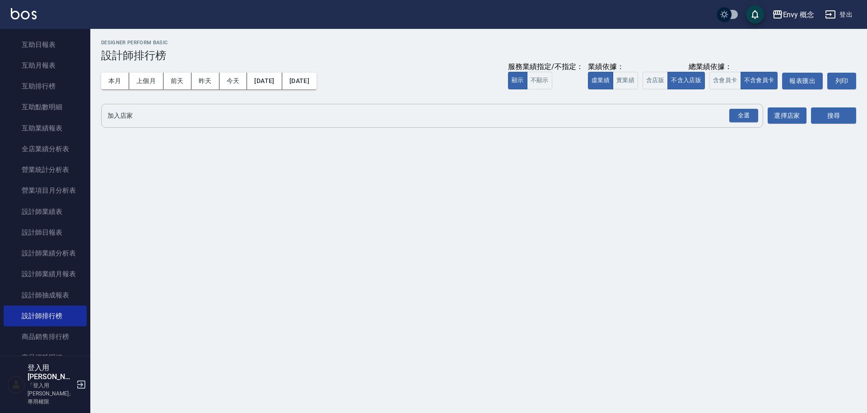
click at [209, 120] on input "加入店家" at bounding box center [425, 116] width 640 height 16
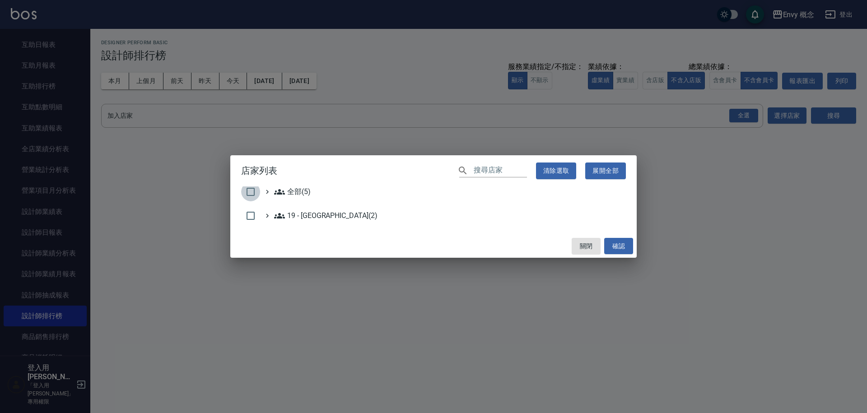
click at [248, 199] on input "checkbox" at bounding box center [250, 191] width 19 height 19
checkbox input "true"
click at [626, 246] on button "確認" at bounding box center [618, 246] width 29 height 17
checkbox input "false"
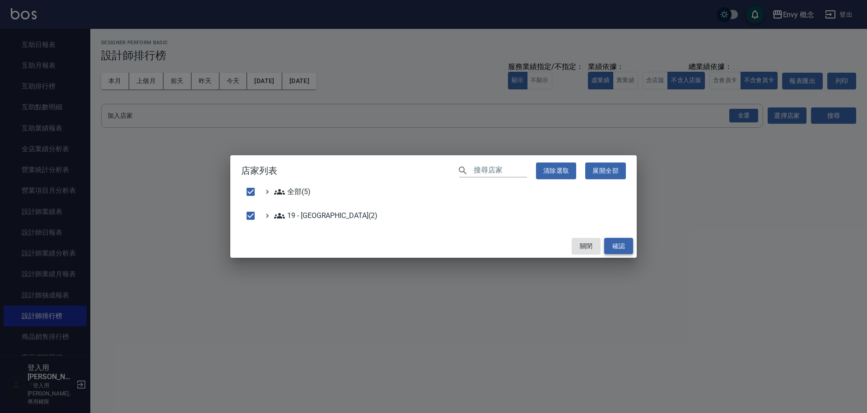
checkbox input "false"
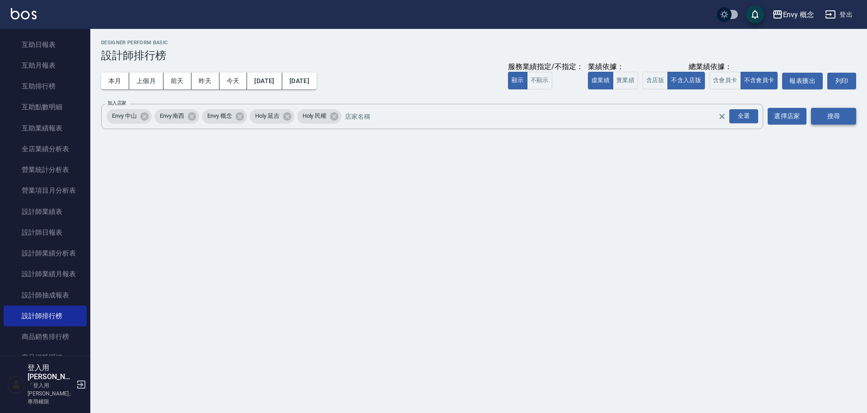
click at [840, 120] on button "搜尋" at bounding box center [833, 116] width 45 height 17
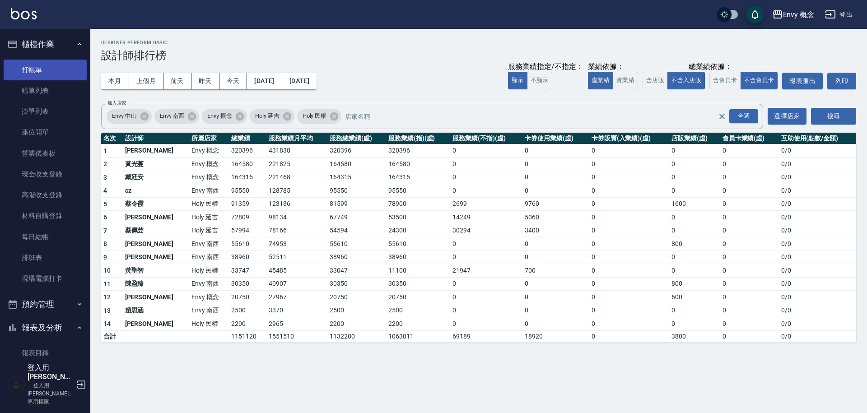
click at [45, 65] on link "打帳單" at bounding box center [45, 70] width 83 height 21
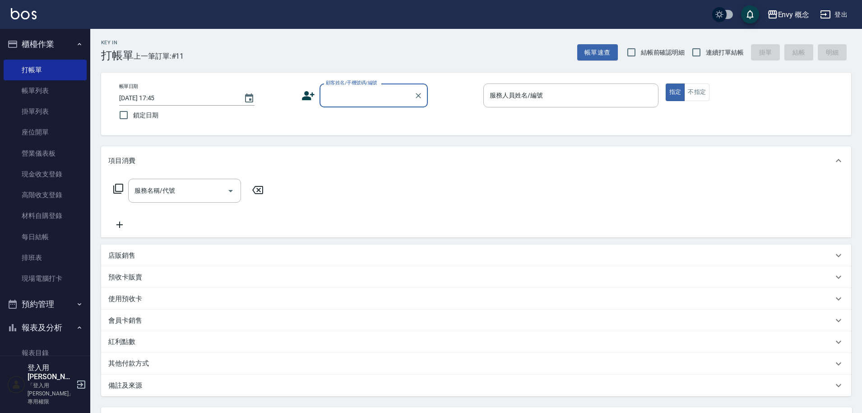
click at [348, 99] on input "顧客姓名/手機號碼/編號" at bounding box center [367, 96] width 87 height 16
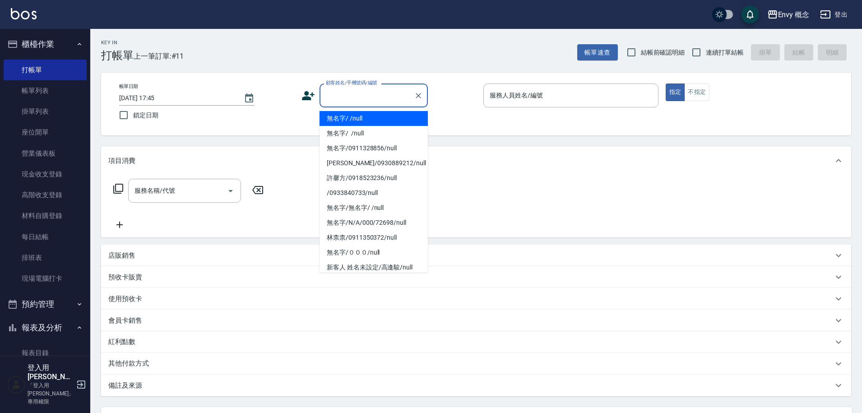
click at [349, 119] on li "無名字/ /null" at bounding box center [374, 118] width 108 height 15
type input "無名字/ /null"
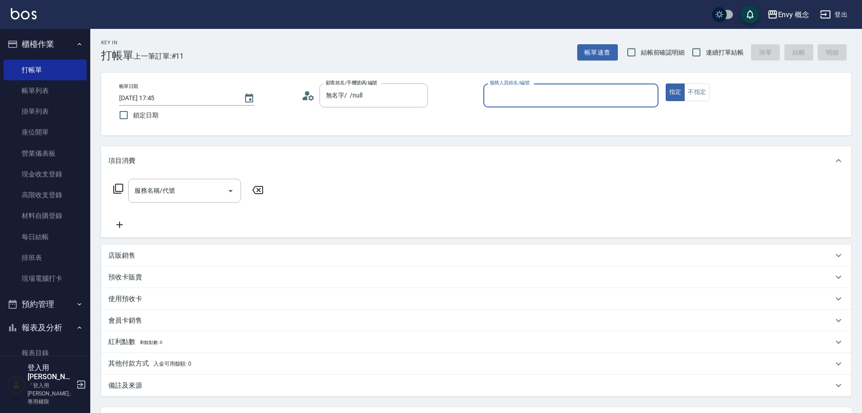
click at [517, 99] on input "服務人員姓名/編號" at bounding box center [570, 96] width 167 height 16
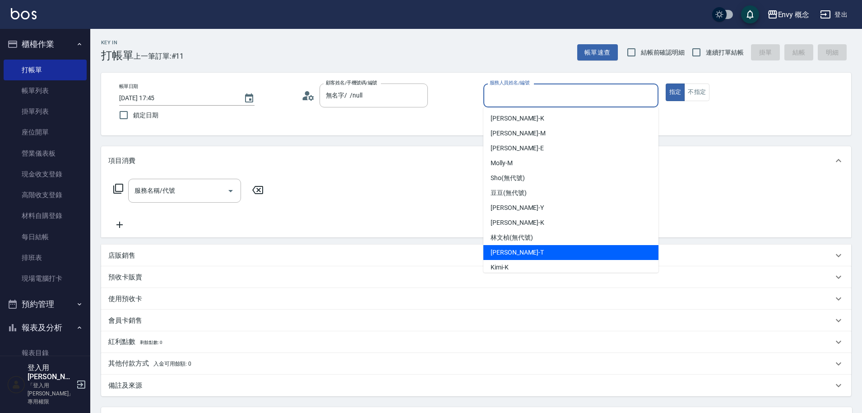
scroll to position [80, 0]
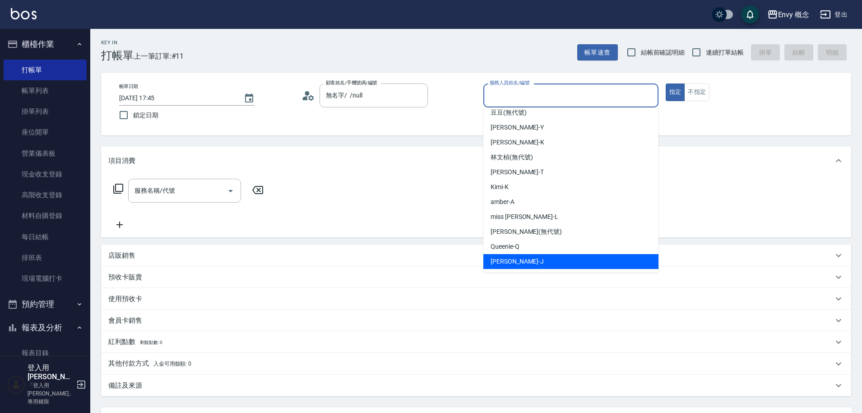
click at [513, 265] on span "[PERSON_NAME]" at bounding box center [517, 261] width 53 height 9
type input "[PERSON_NAME]"
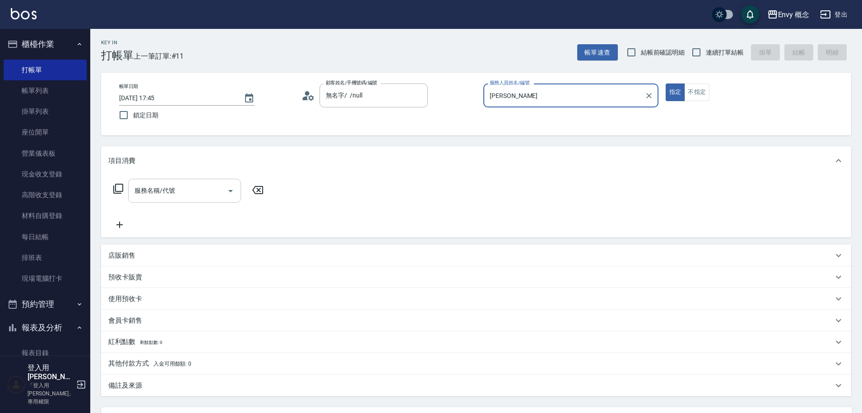
click at [207, 200] on div "服務名稱/代號" at bounding box center [184, 191] width 113 height 24
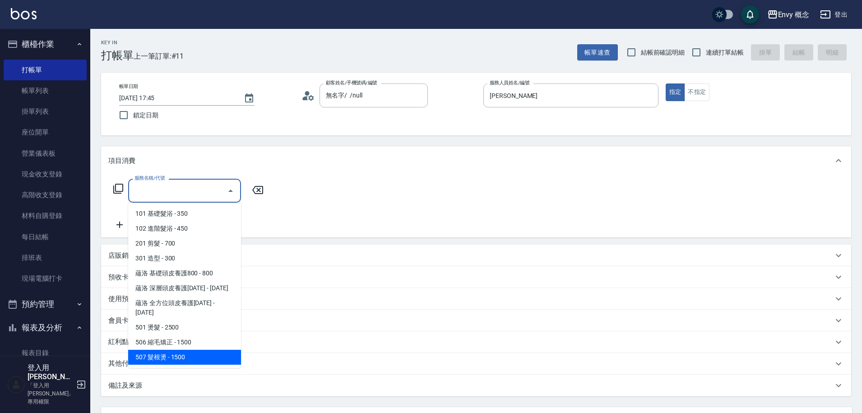
drag, startPoint x: 178, startPoint y: 361, endPoint x: 181, endPoint y: 346, distance: 15.1
click at [181, 346] on ul "101 基礎髮浴 - 350 102 進階髮浴 - 450 201 剪髮 - 700 301 造型 - 300 蘊洛 基礎頭皮養護800 - 800 蘊洛 深…" at bounding box center [184, 285] width 113 height 165
click at [181, 350] on span "507 髮根燙 - 1500" at bounding box center [184, 357] width 113 height 15
type input "507 髮根燙(507)"
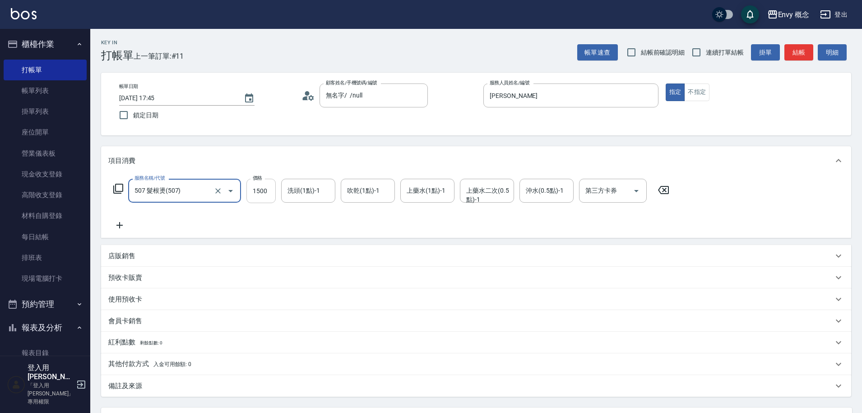
click at [259, 190] on input "1500" at bounding box center [260, 191] width 29 height 24
type input "2100"
click at [139, 366] on p "其他付款方式 入金可用餘額: 0" at bounding box center [149, 364] width 83 height 10
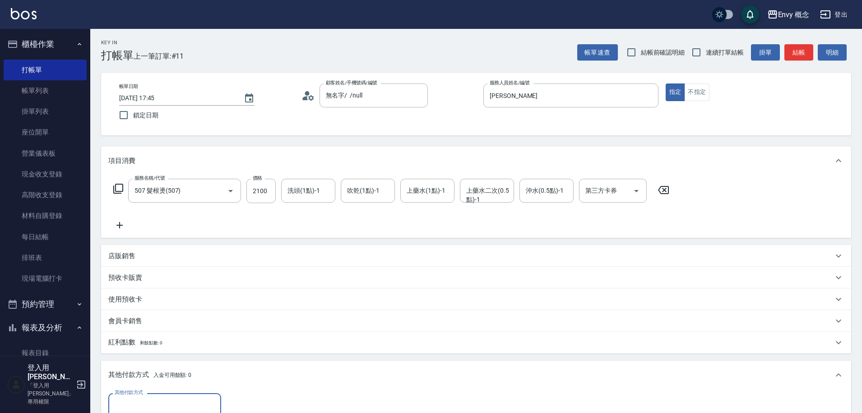
scroll to position [0, 0]
click at [135, 406] on input "其他付款方式" at bounding box center [164, 405] width 105 height 16
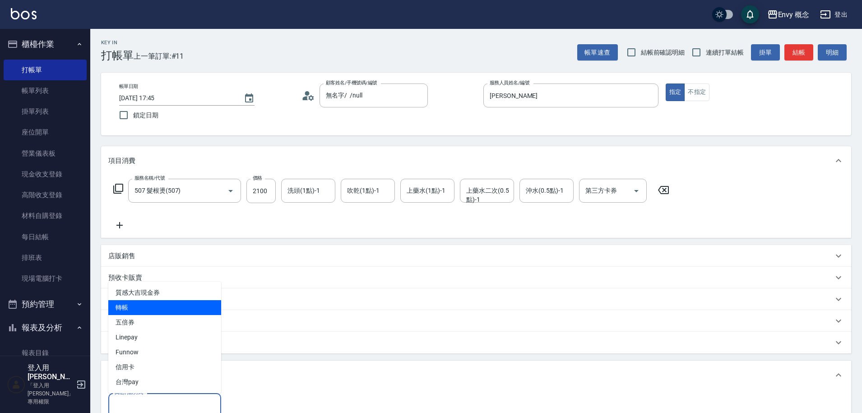
click at [147, 313] on span "轉帳" at bounding box center [164, 307] width 113 height 15
type input "轉帳"
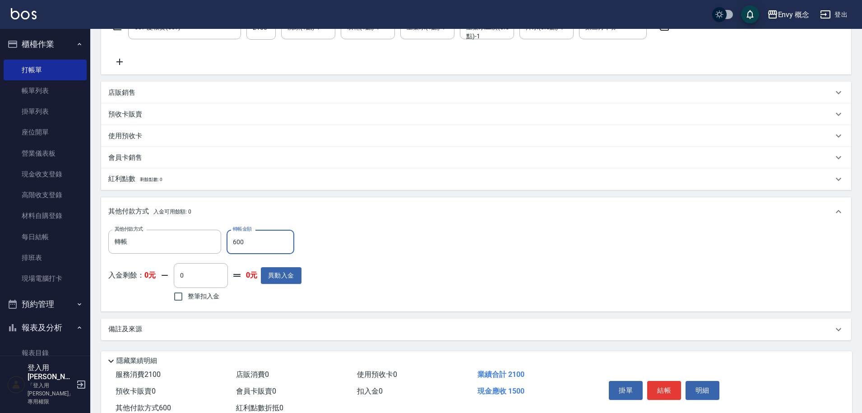
scroll to position [193, 0]
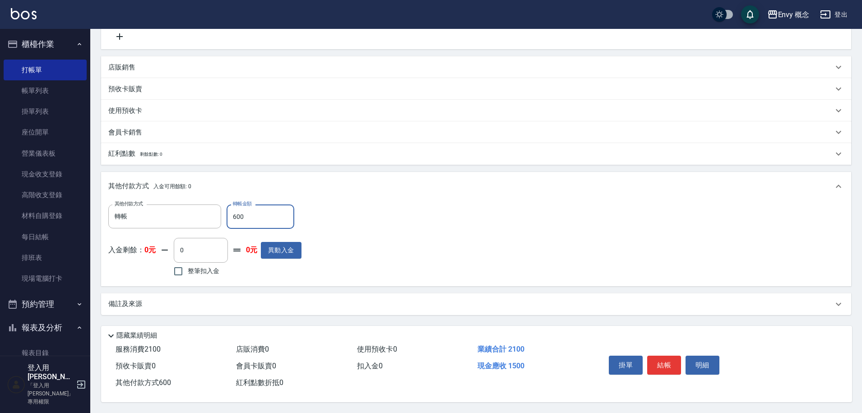
type input "600"
click at [661, 367] on button "結帳" at bounding box center [664, 365] width 34 height 19
